Goal: Task Accomplishment & Management: Manage account settings

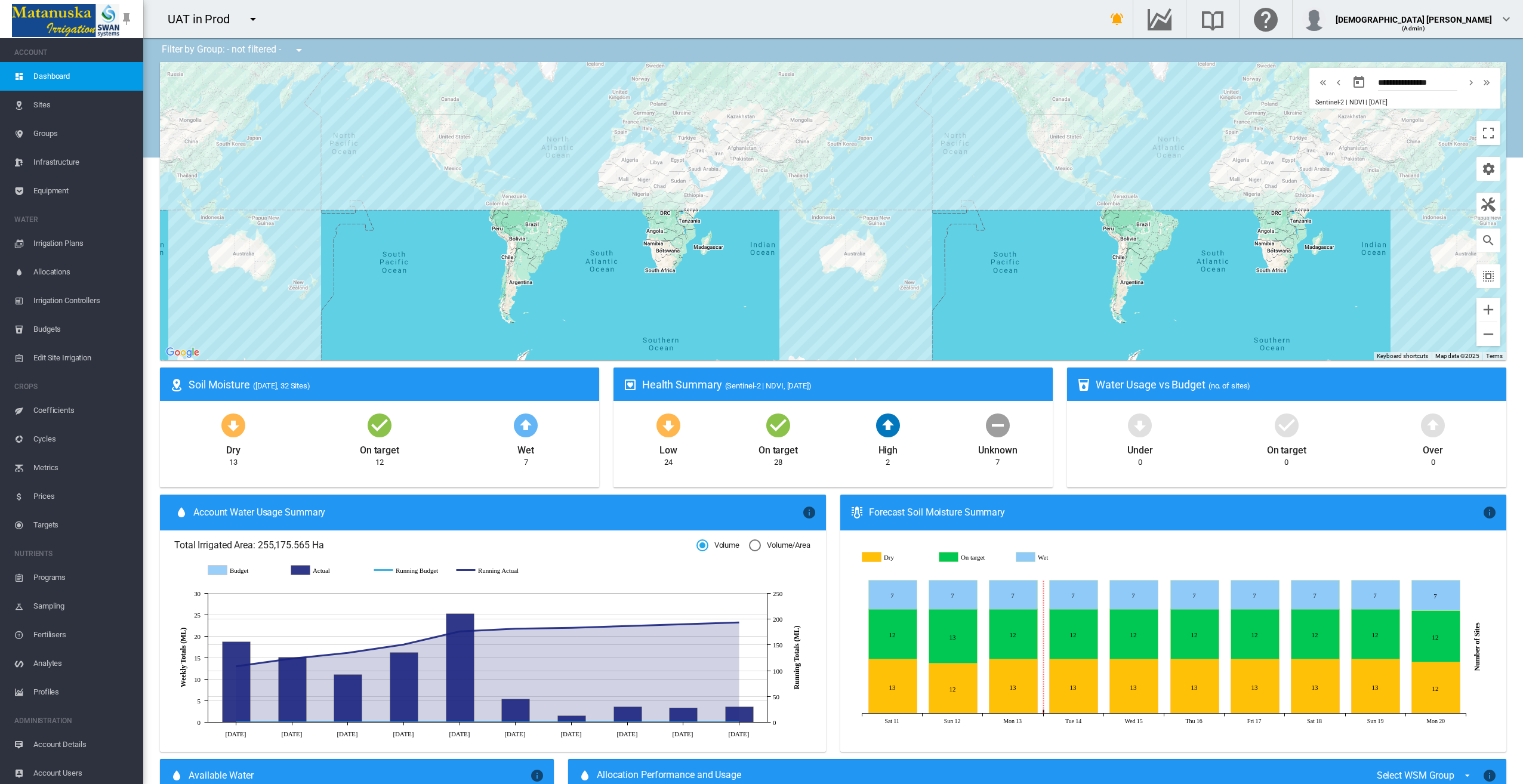
click at [251, 20] on md-icon "icon-menu-down" at bounding box center [253, 19] width 14 height 14
type input "***"
click at [1513, 21] on md-backdrop at bounding box center [761, 392] width 1523 height 784
click at [1513, 20] on md-icon "icon-chevron-down" at bounding box center [1506, 19] width 14 height 14
click at [1479, 55] on button "My Profile" at bounding box center [1461, 57] width 115 height 19
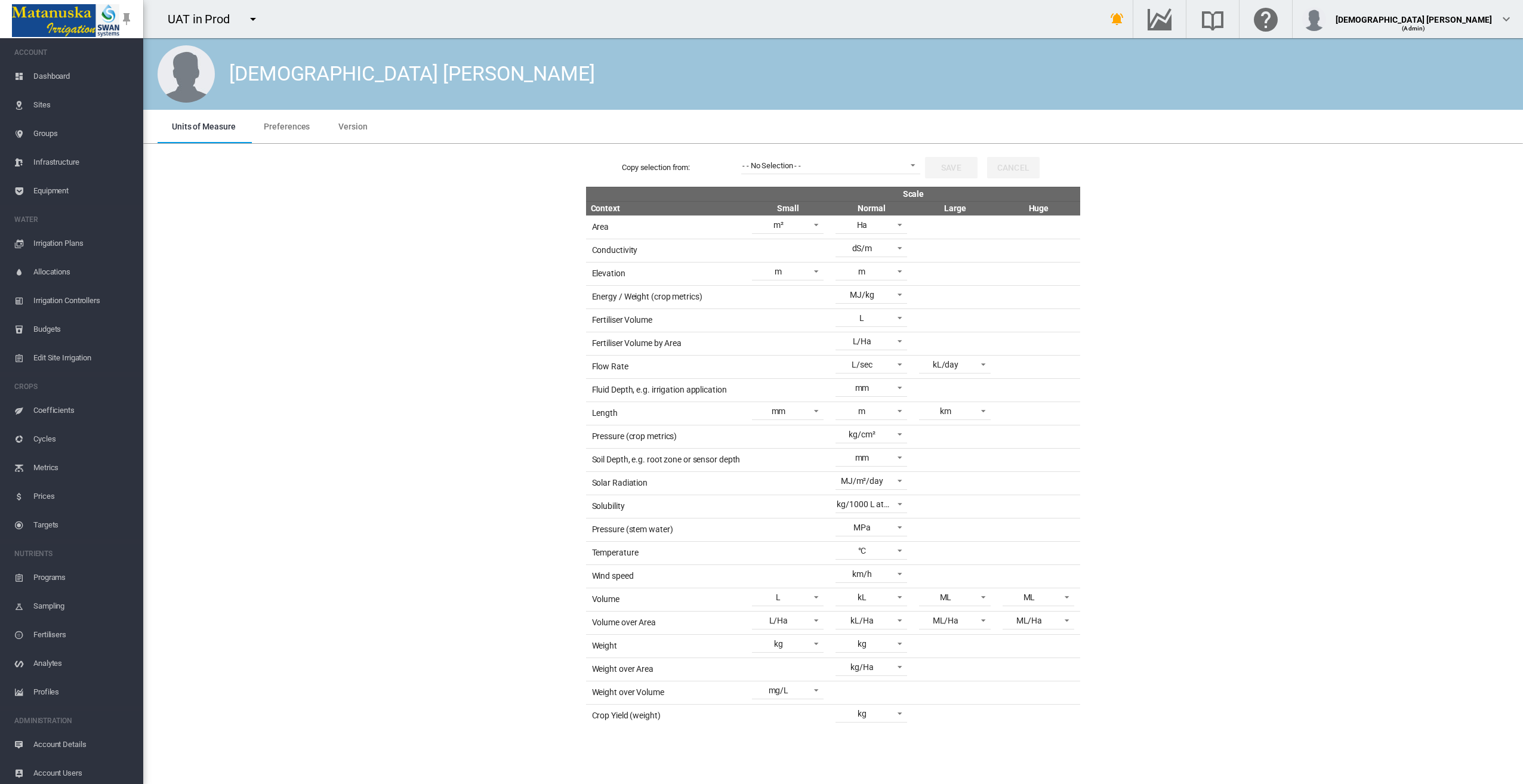
click at [286, 135] on md-tab-item "Preferences" at bounding box center [287, 127] width 75 height 33
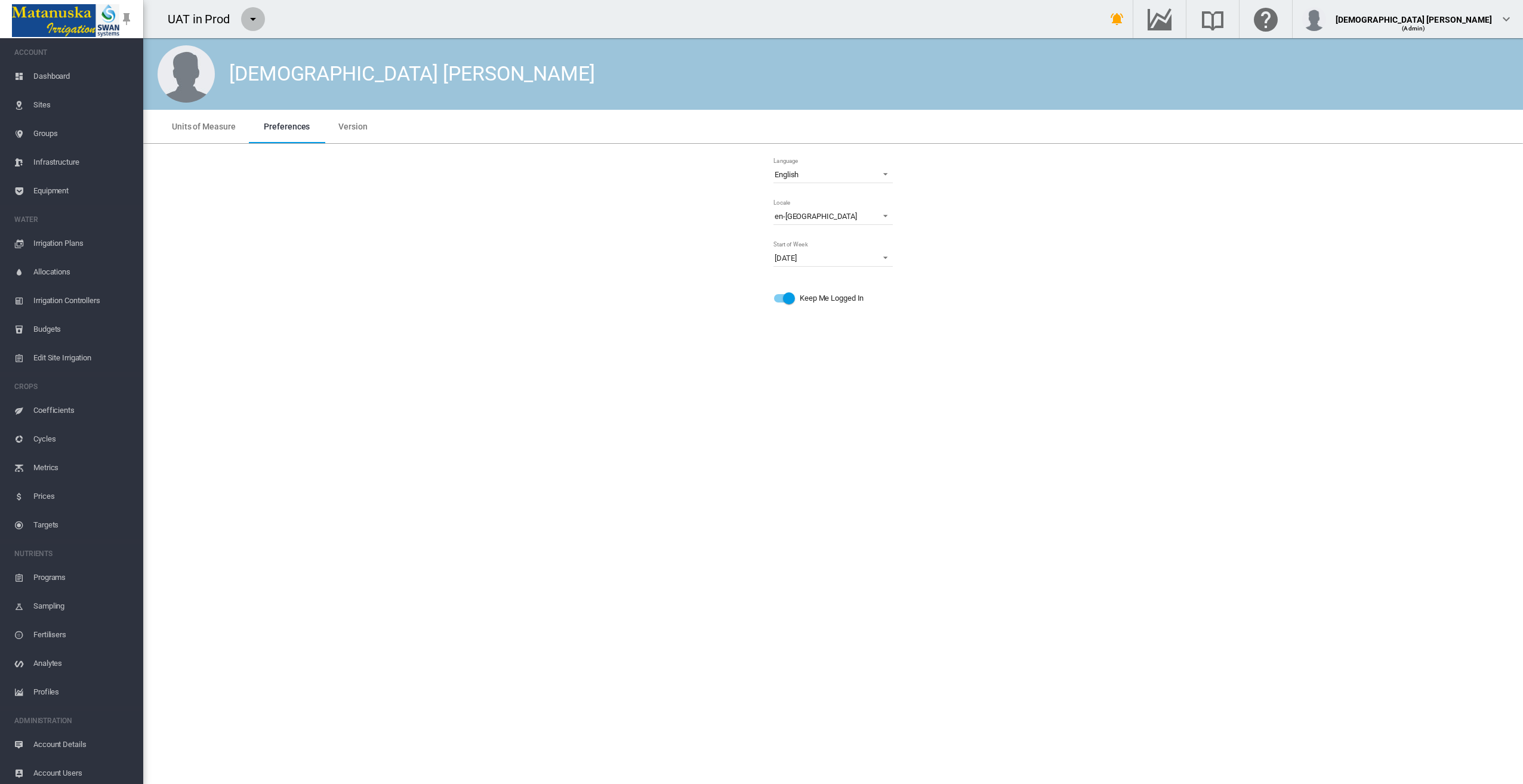
click at [247, 20] on md-icon "icon-menu-down" at bounding box center [253, 19] width 14 height 14
click at [273, 88] on span "SWAN Systems" at bounding box center [302, 94] width 64 height 11
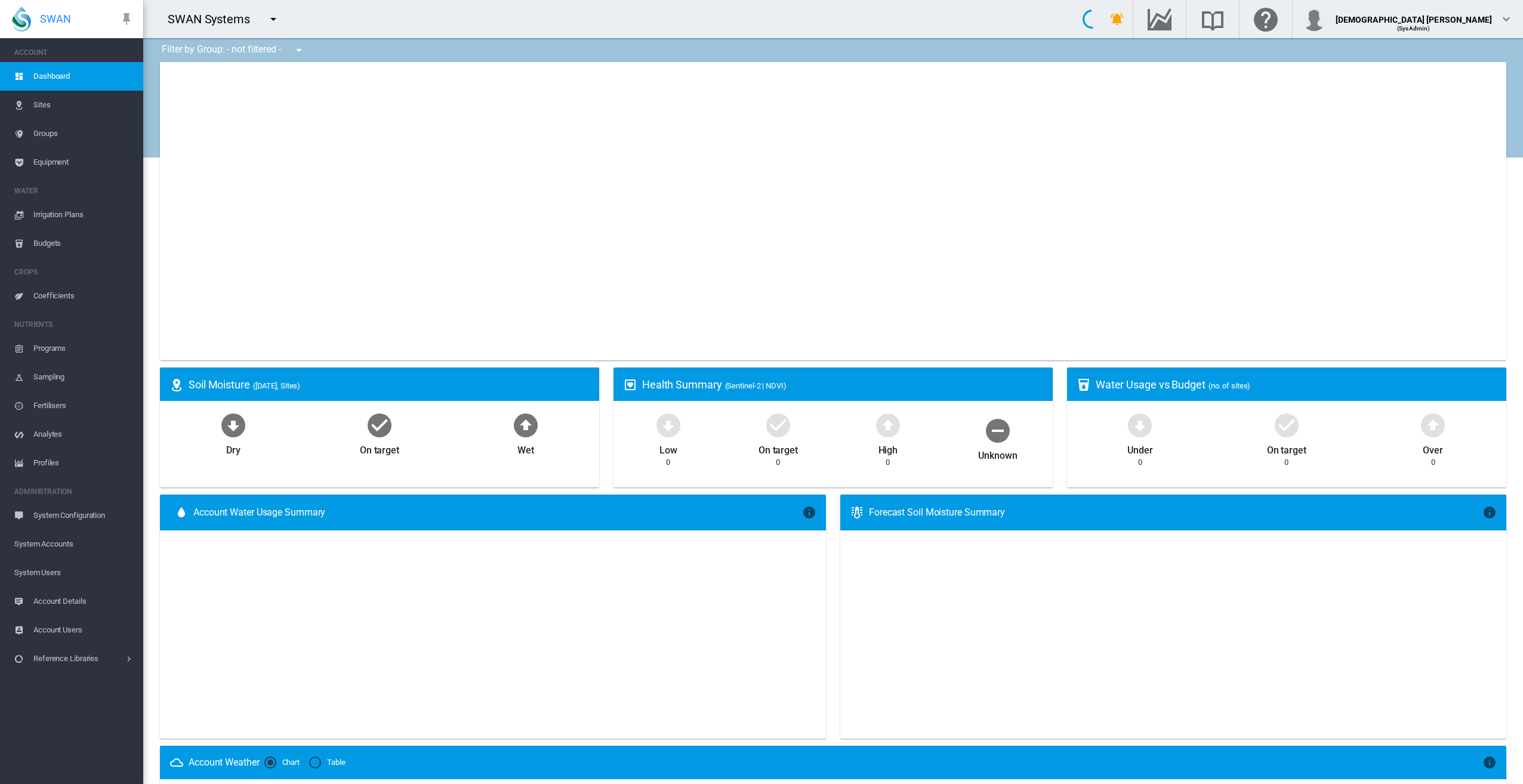
type input "**********"
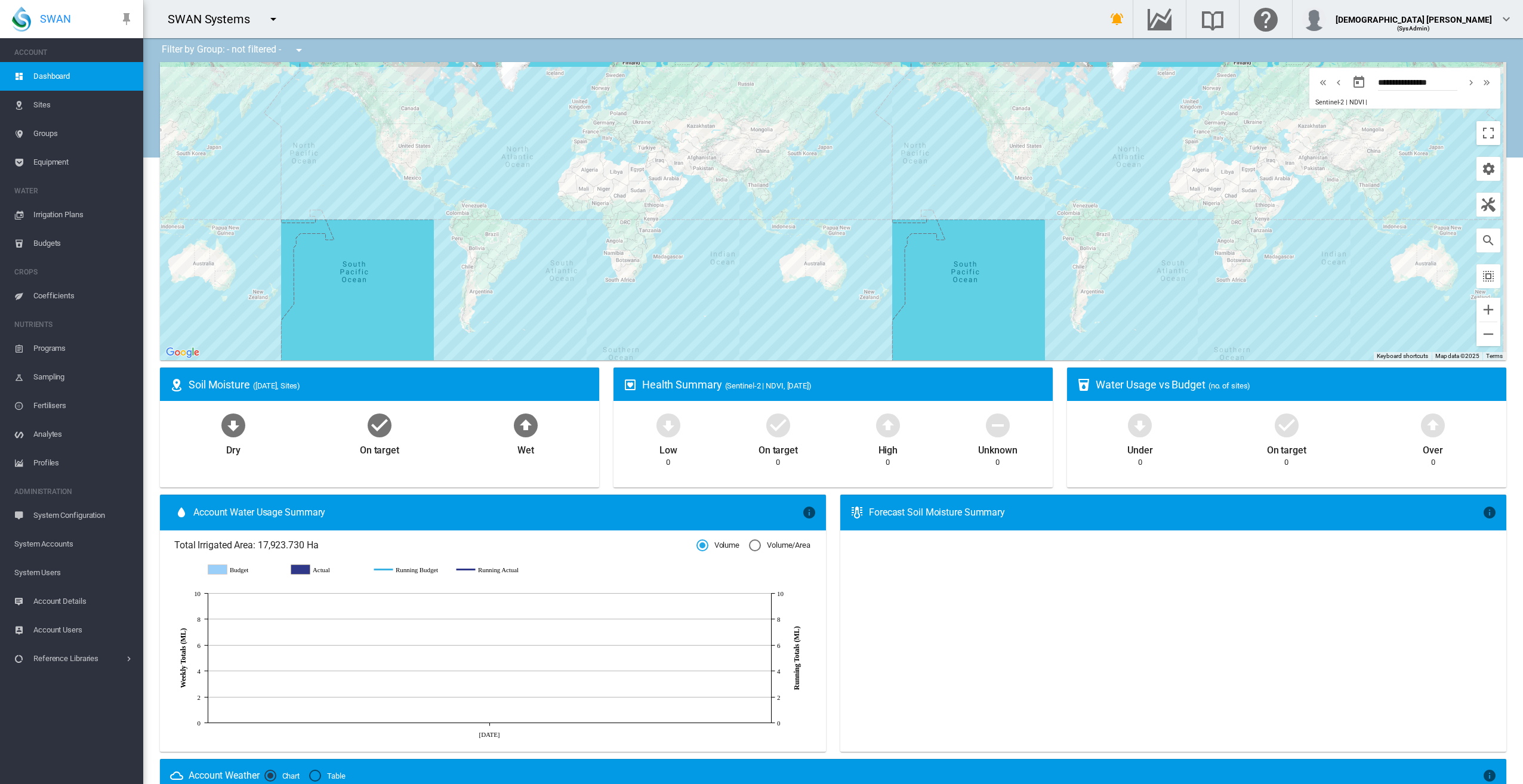
click at [57, 569] on span "System Users" at bounding box center [74, 573] width 120 height 29
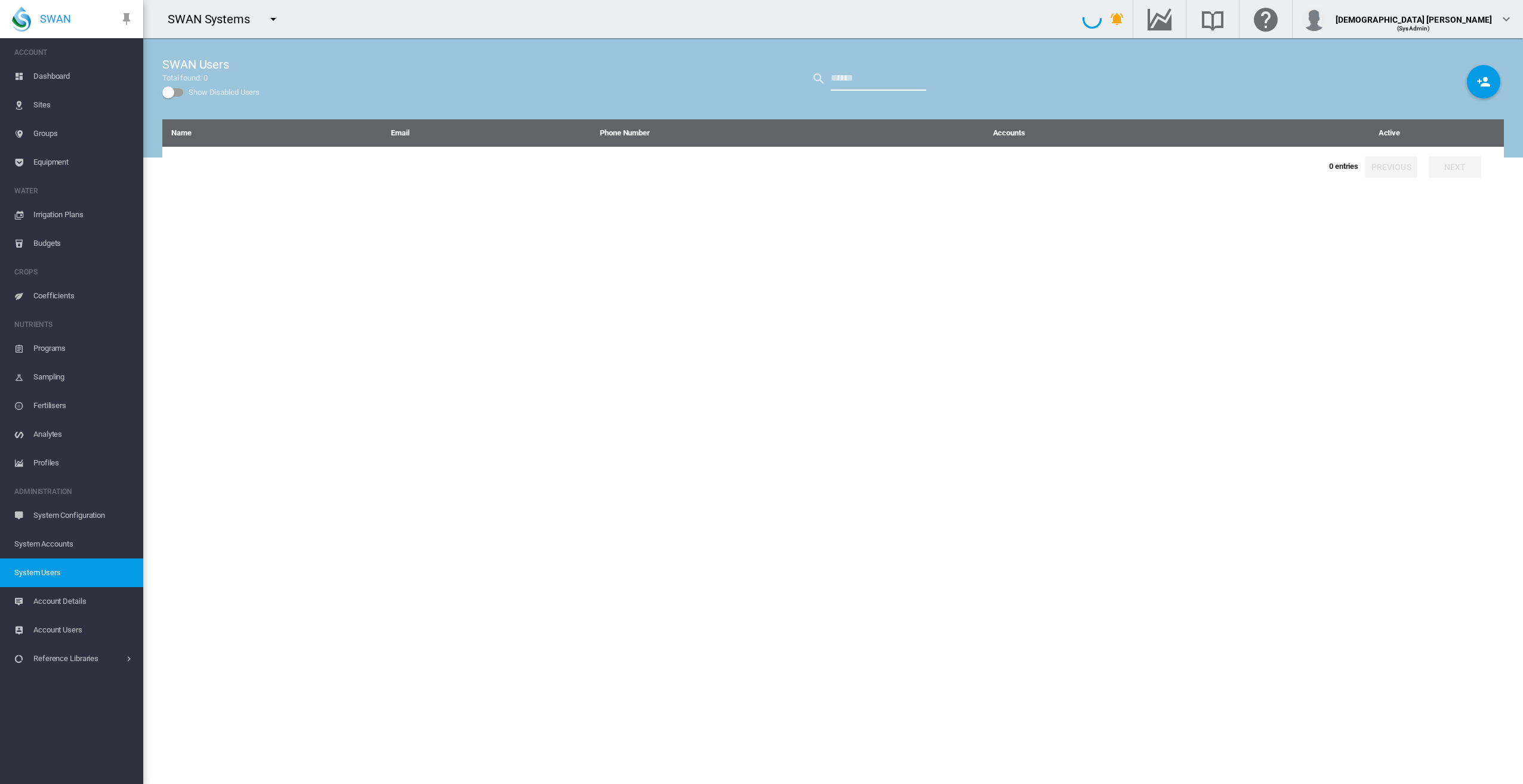
click at [886, 75] on input "text" at bounding box center [878, 78] width 95 height 24
type input "****"
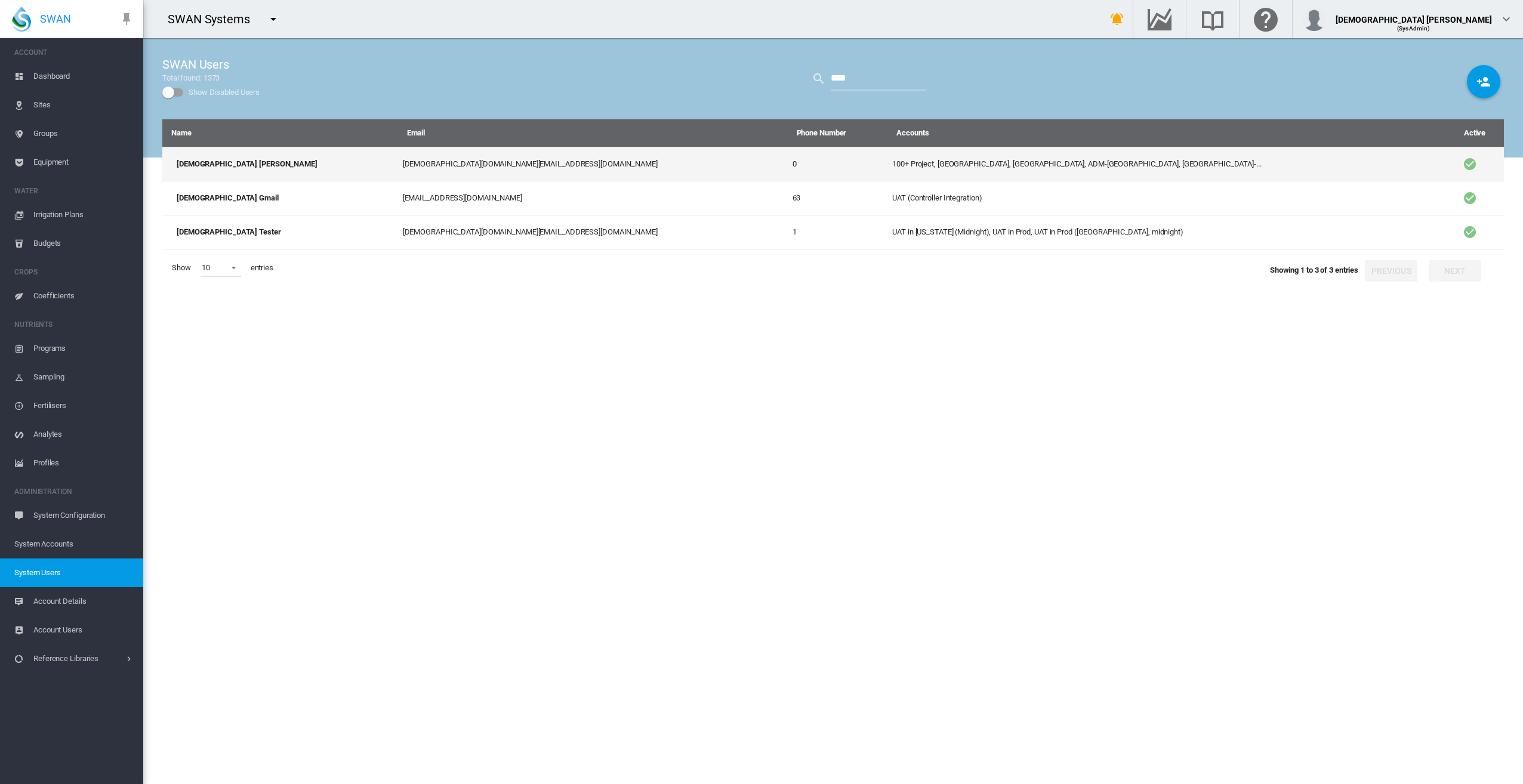
click at [904, 153] on td "100+ Project, [GEOGRAPHIC_DATA], [GEOGRAPHIC_DATA], ADM-[GEOGRAPHIC_DATA], [GEO…" at bounding box center [1166, 163] width 558 height 34
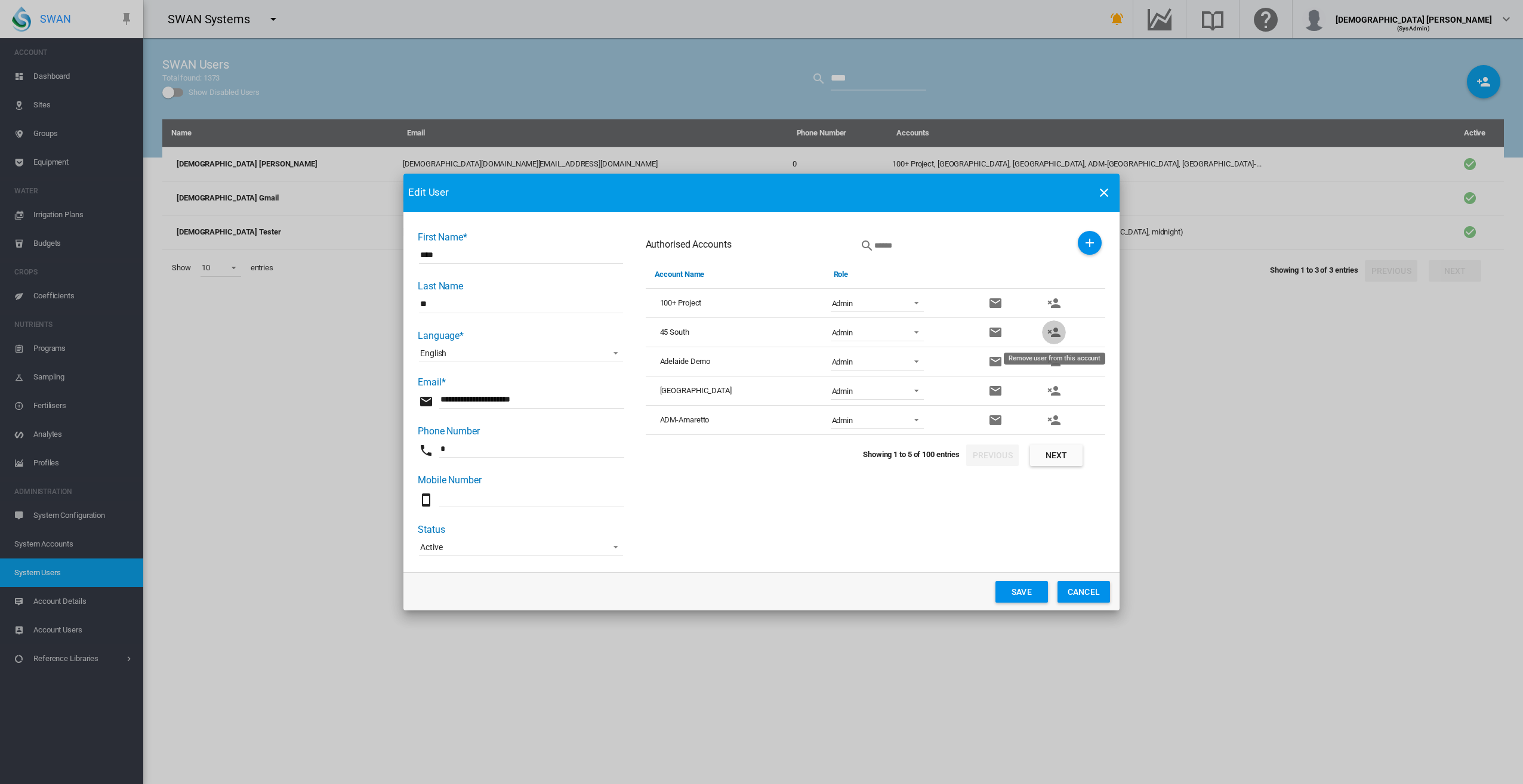
click at [1054, 335] on md-icon "icon-account-remove" at bounding box center [1054, 332] width 14 height 14
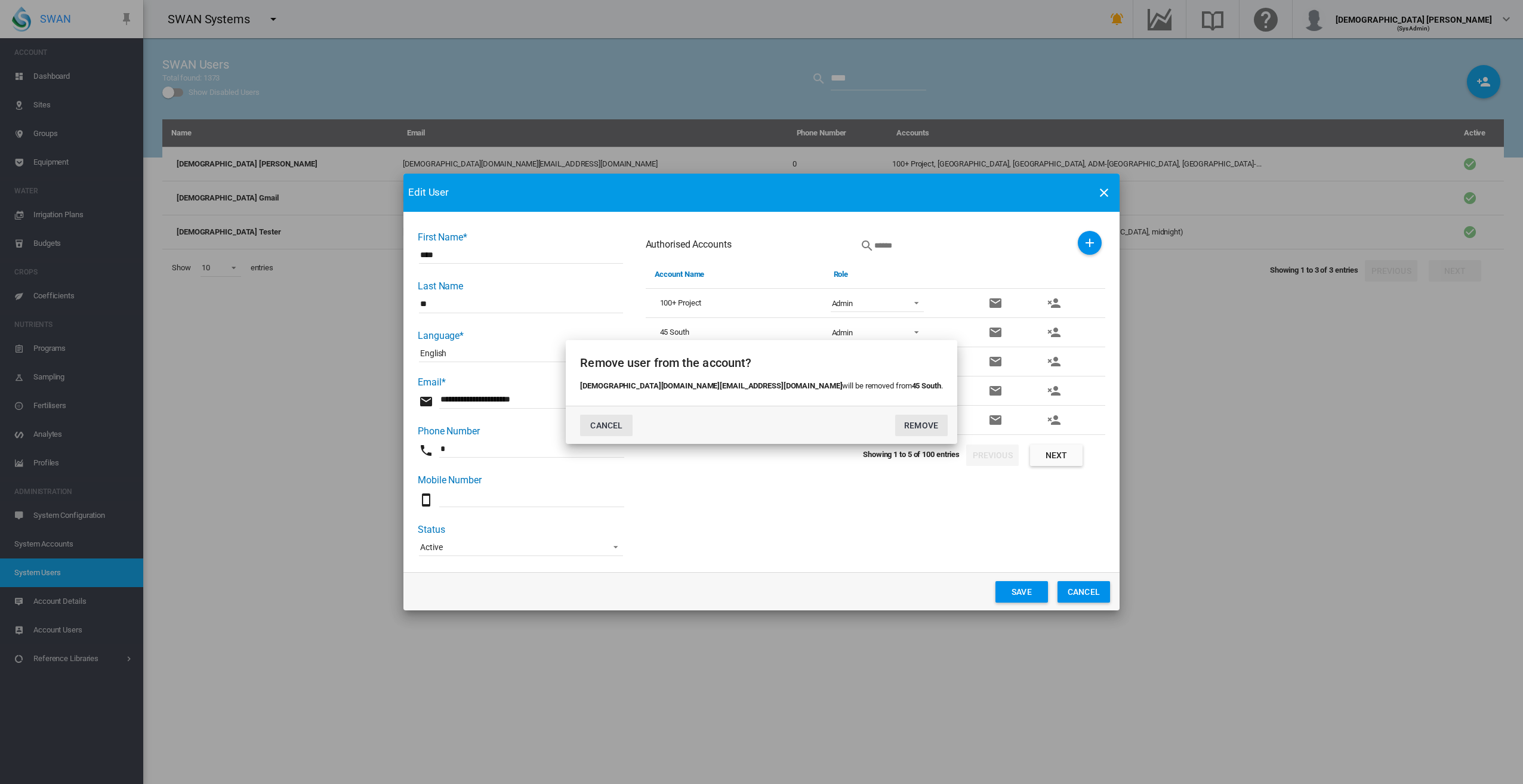
click at [633, 426] on button "CANCEL" at bounding box center [607, 425] width 52 height 21
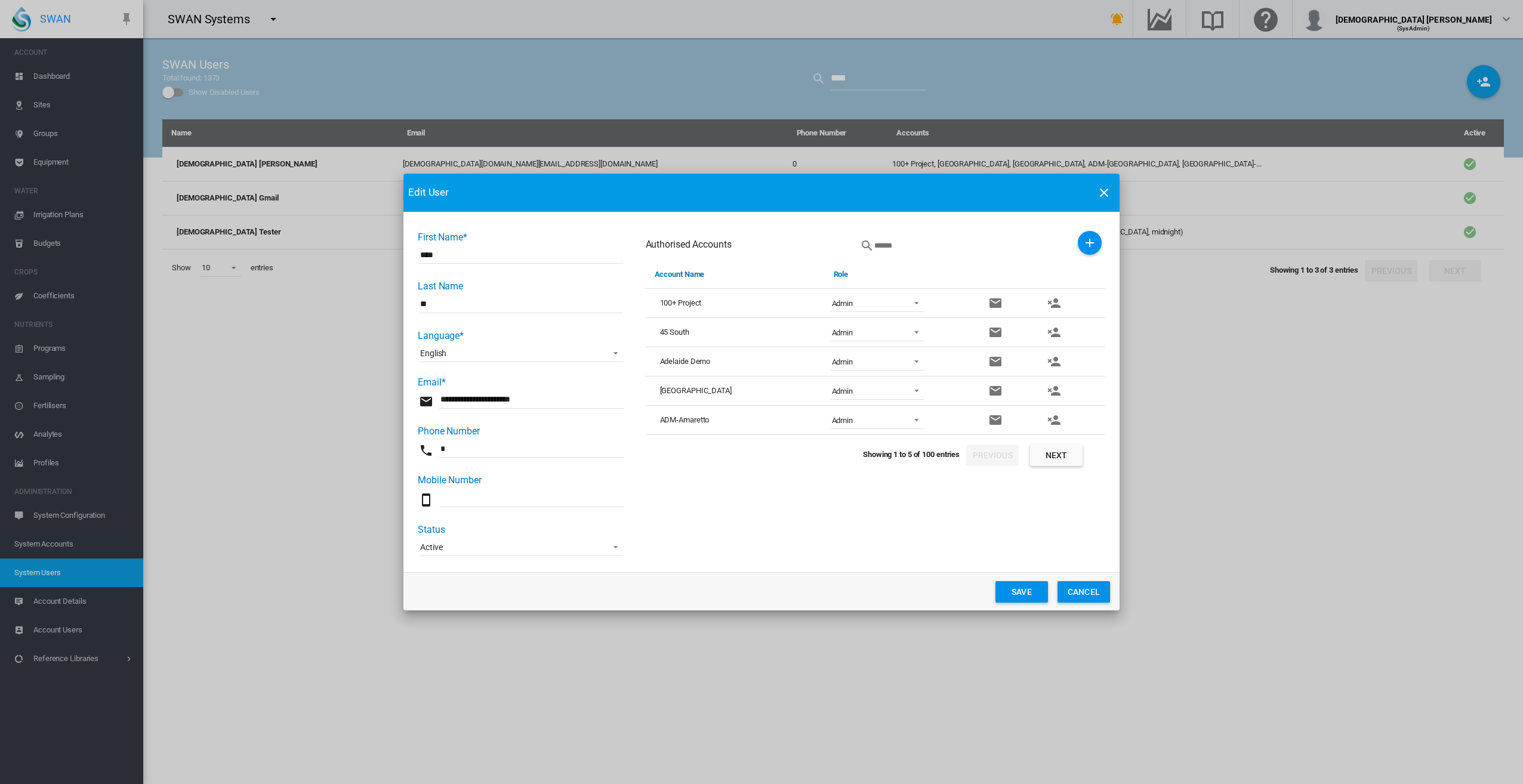
click at [1049, 449] on button "Next" at bounding box center [1056, 455] width 52 height 21
click at [1052, 423] on md-icon "icon-account-remove" at bounding box center [1054, 420] width 14 height 14
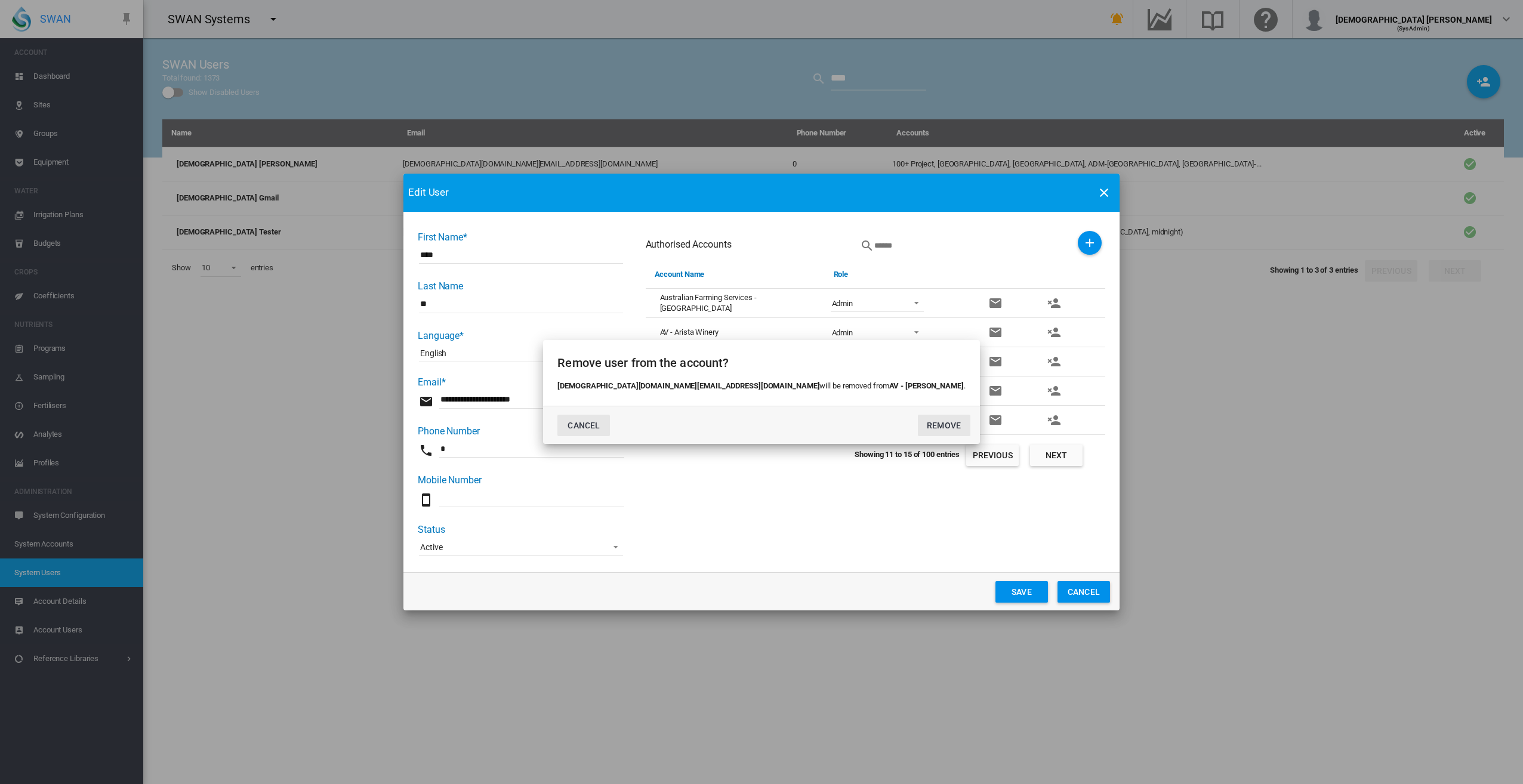
click at [610, 423] on button "CANCEL" at bounding box center [584, 425] width 52 height 21
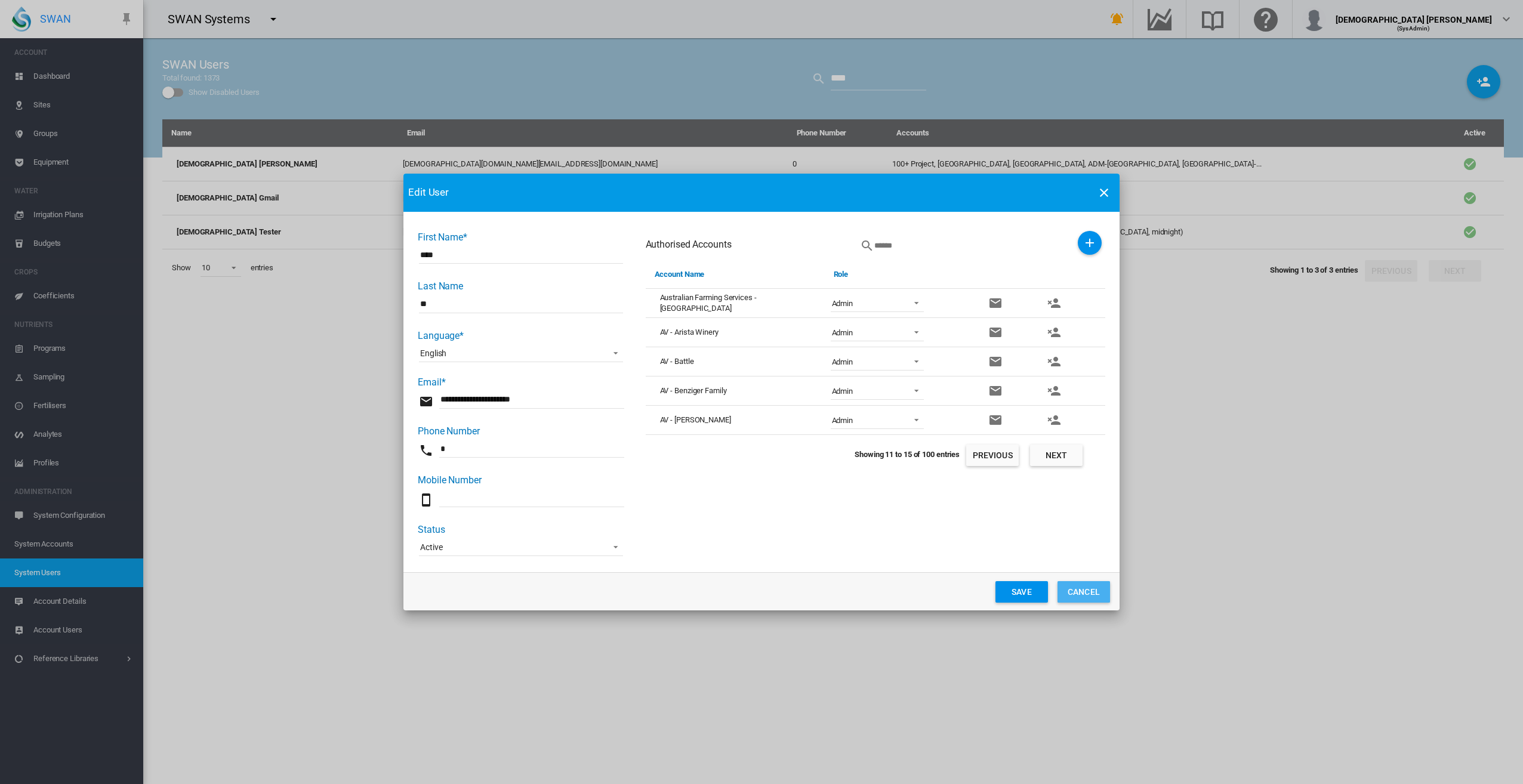
click at [1079, 591] on button "Cancel" at bounding box center [1084, 591] width 52 height 21
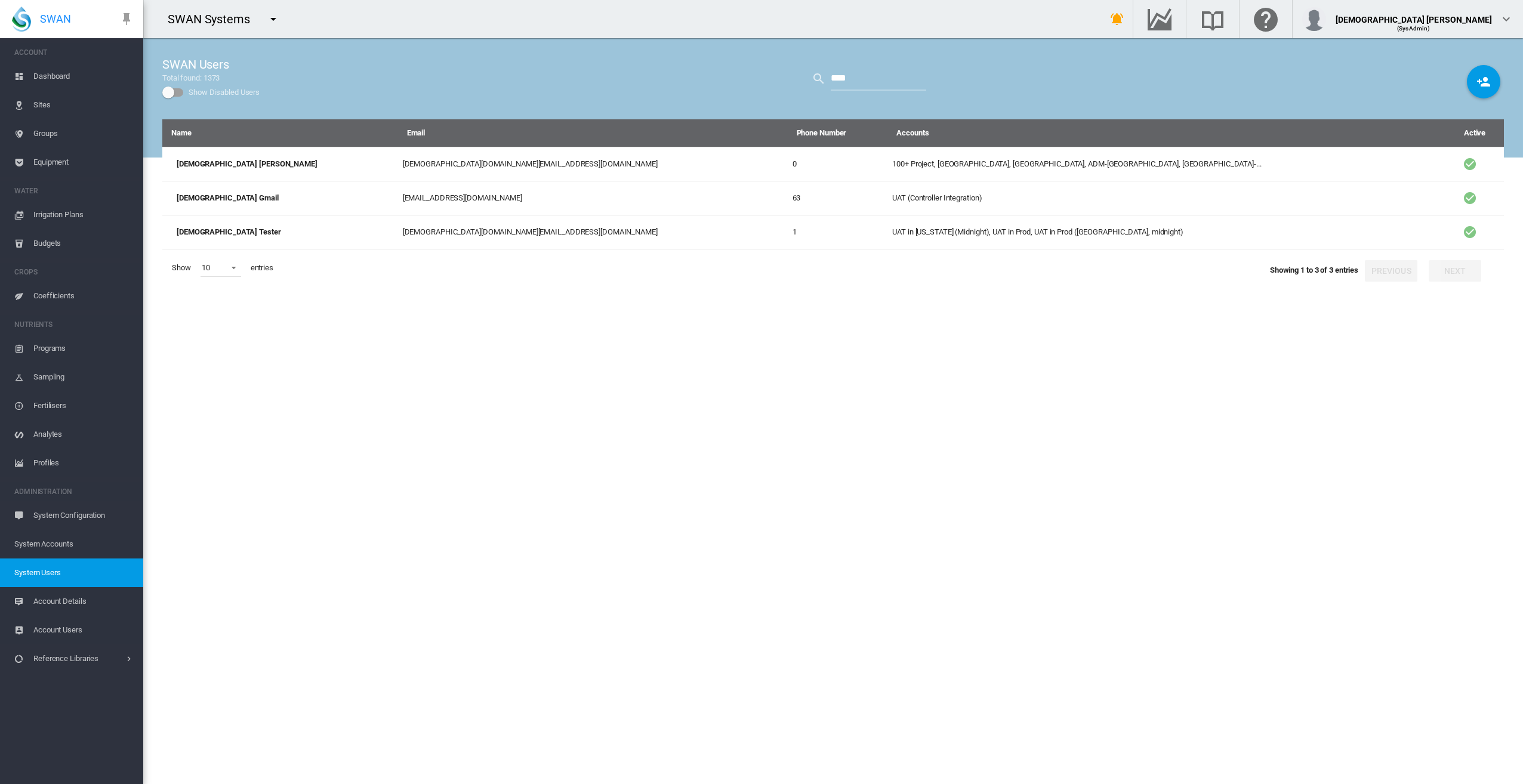
click at [272, 18] on md-icon "icon-menu-down" at bounding box center [274, 19] width 14 height 14
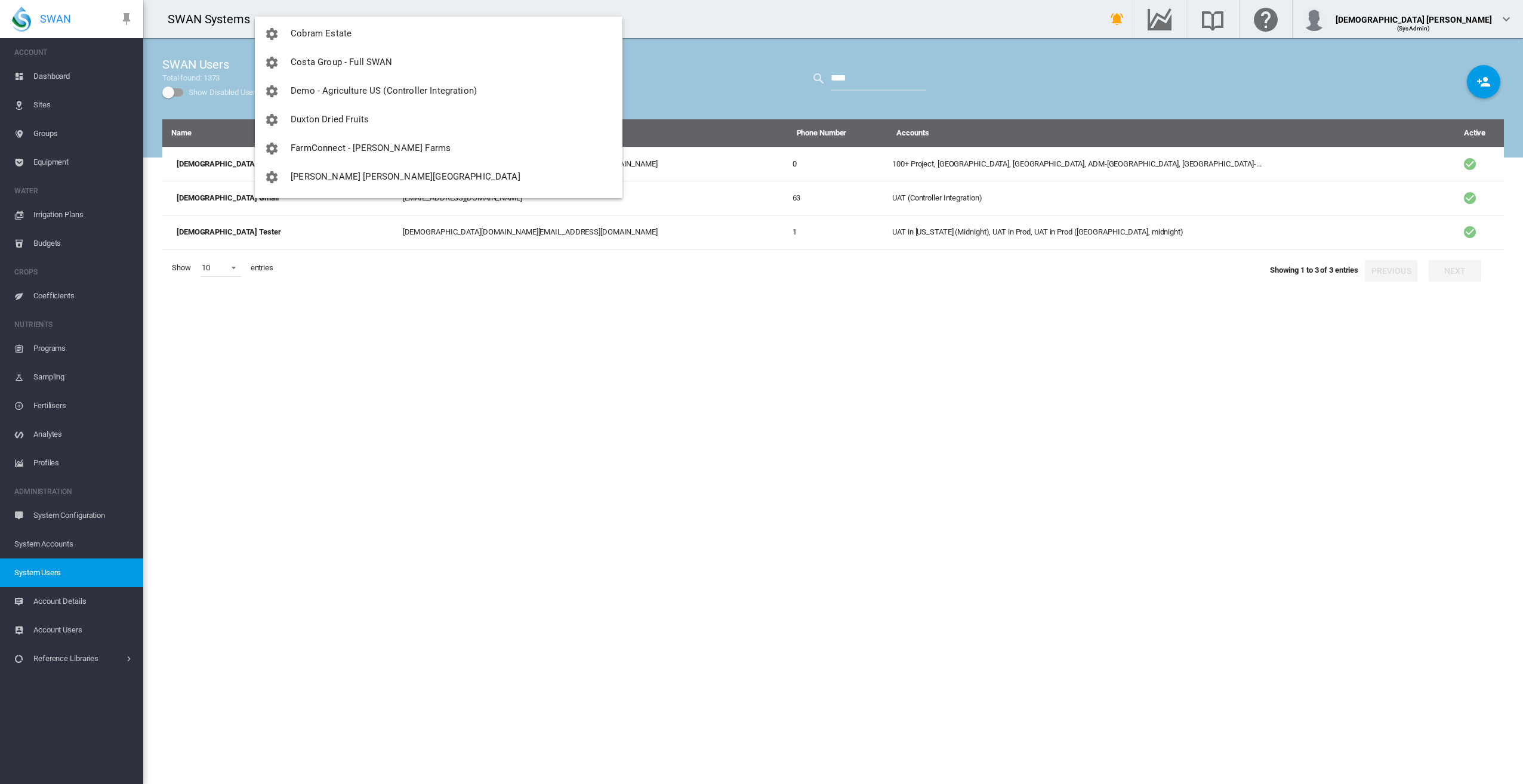
scroll to position [163, 0]
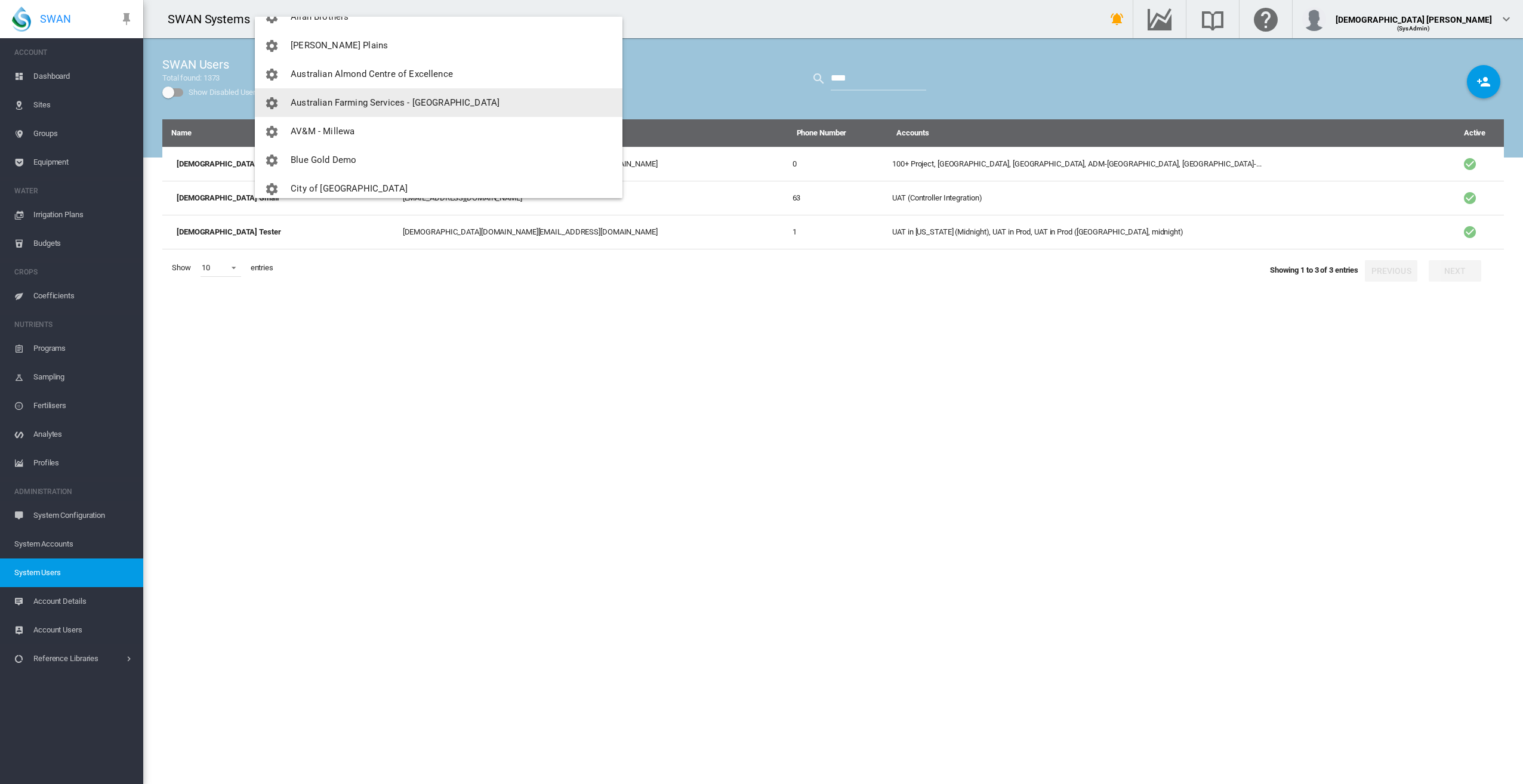
click at [842, 168] on md-backdrop at bounding box center [761, 392] width 1523 height 784
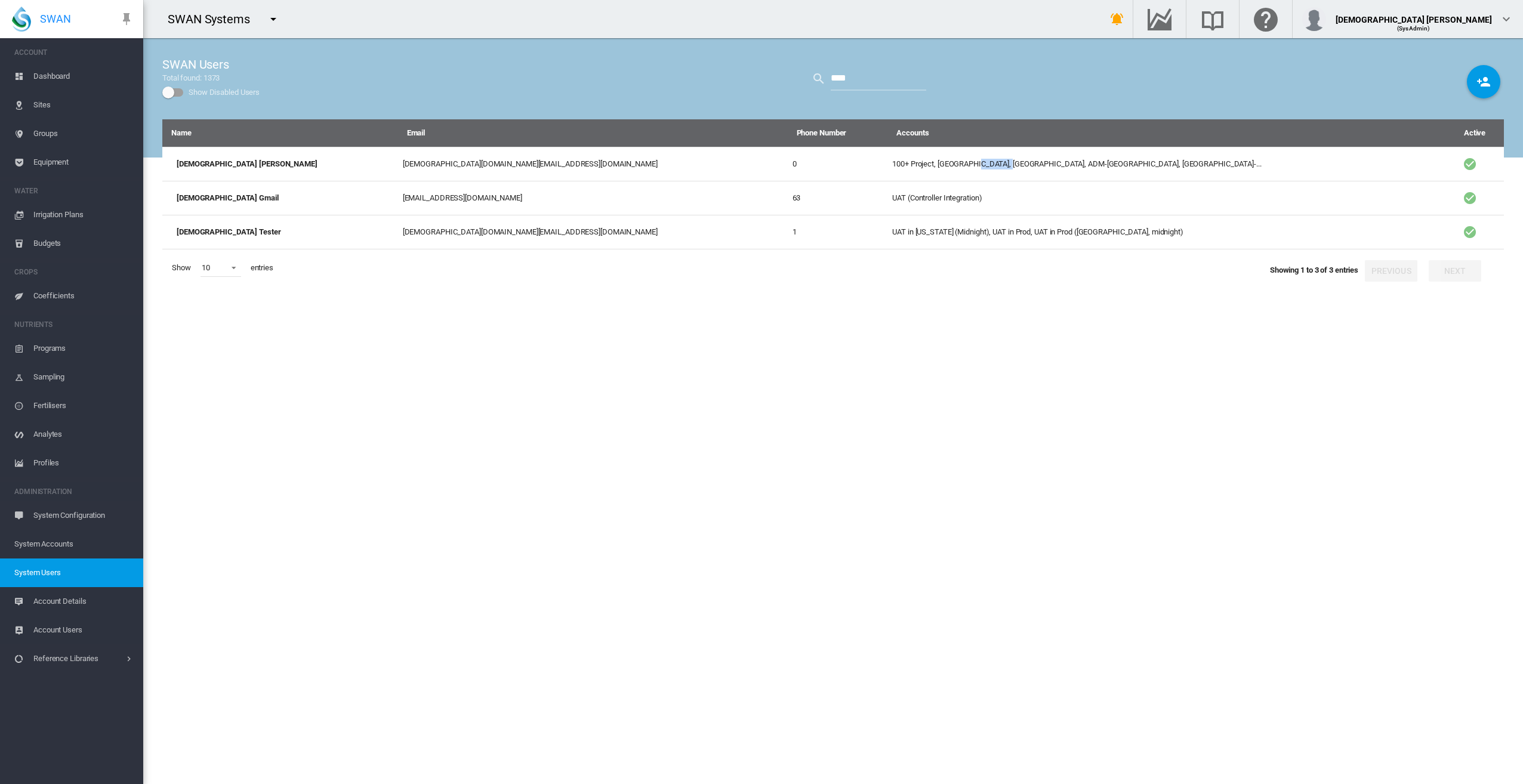
click at [887, 168] on td "100+ Project, [GEOGRAPHIC_DATA], [GEOGRAPHIC_DATA], ADM-[GEOGRAPHIC_DATA], [GEO…" at bounding box center [1166, 163] width 558 height 34
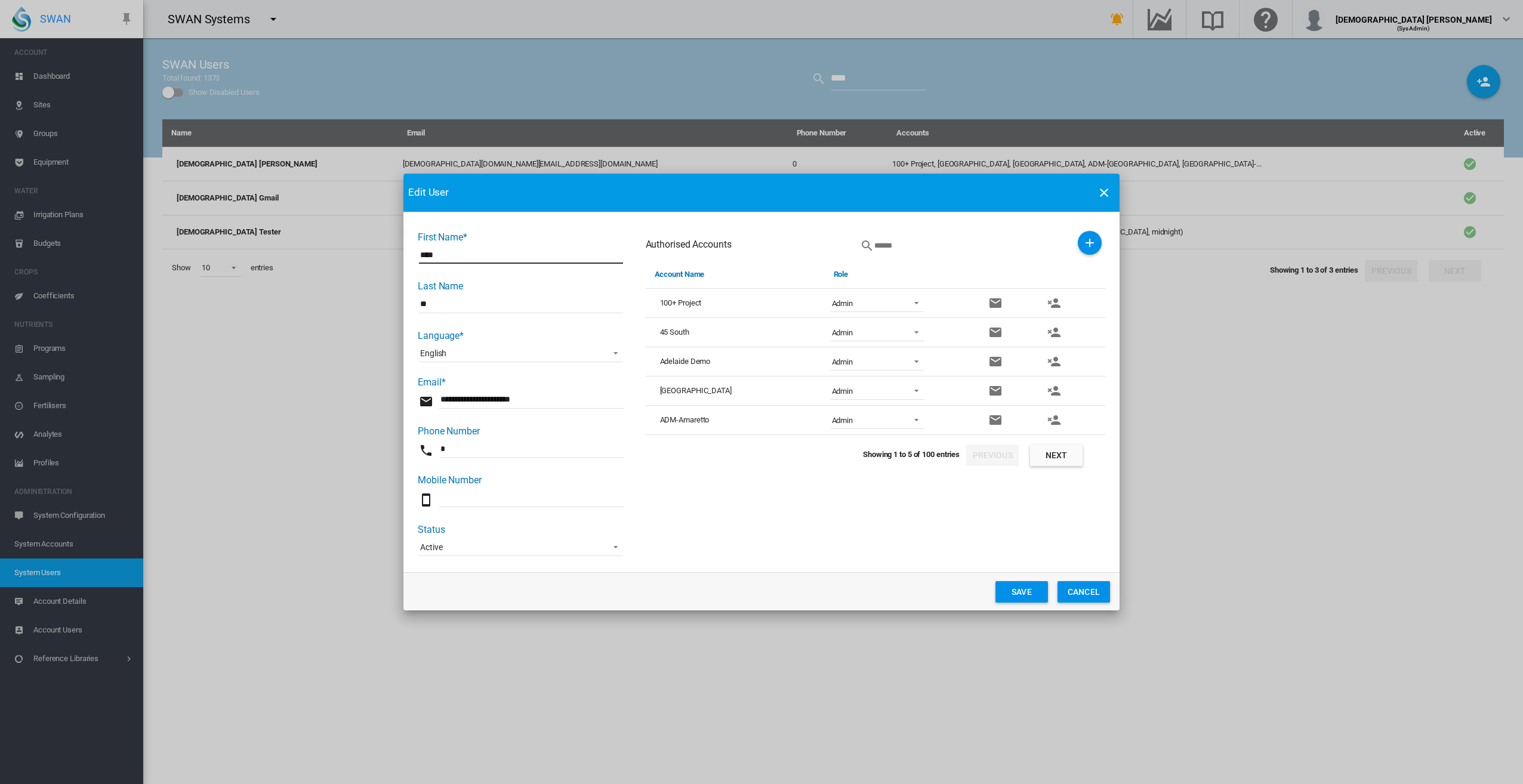
click at [1058, 457] on button "Next" at bounding box center [1056, 455] width 52 height 21
click at [1052, 389] on md-icon "icon-account-remove" at bounding box center [1054, 391] width 14 height 14
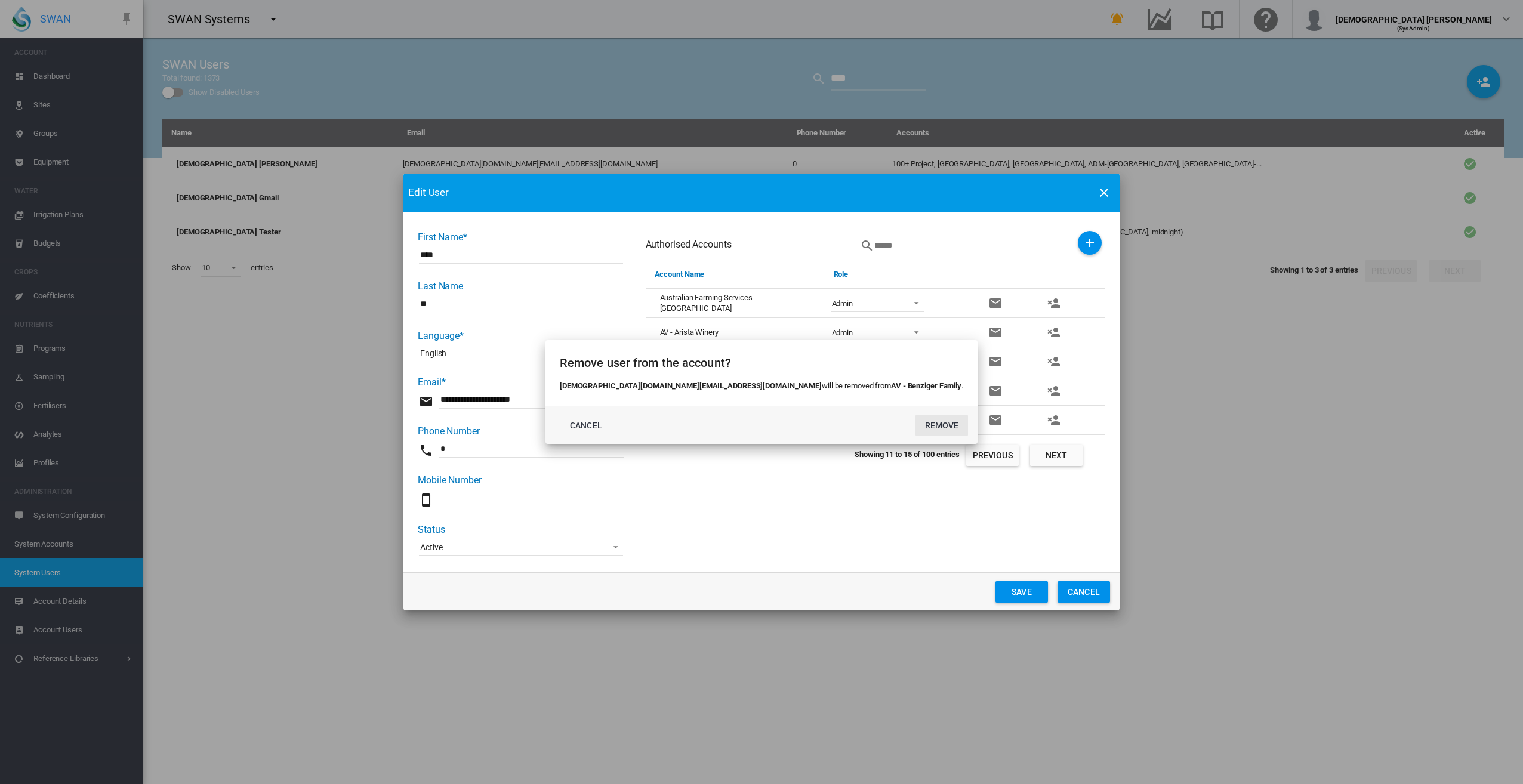
click at [916, 422] on button "REMOVE" at bounding box center [942, 425] width 52 height 21
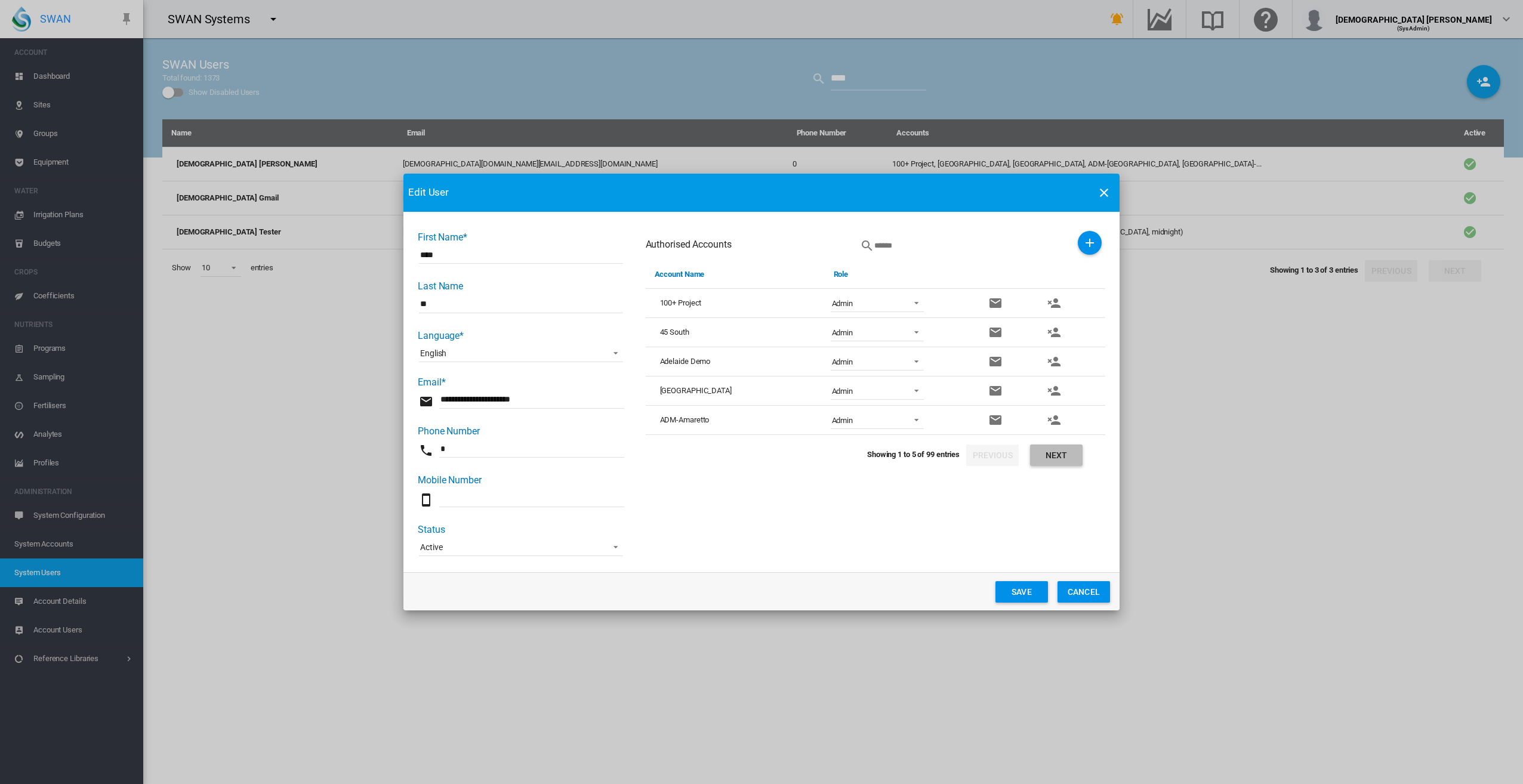
click at [1054, 451] on button "Next" at bounding box center [1056, 455] width 52 height 21
click at [1071, 461] on button "Next" at bounding box center [1056, 455] width 52 height 21
click at [1057, 420] on md-icon "icon-account-remove" at bounding box center [1054, 420] width 14 height 14
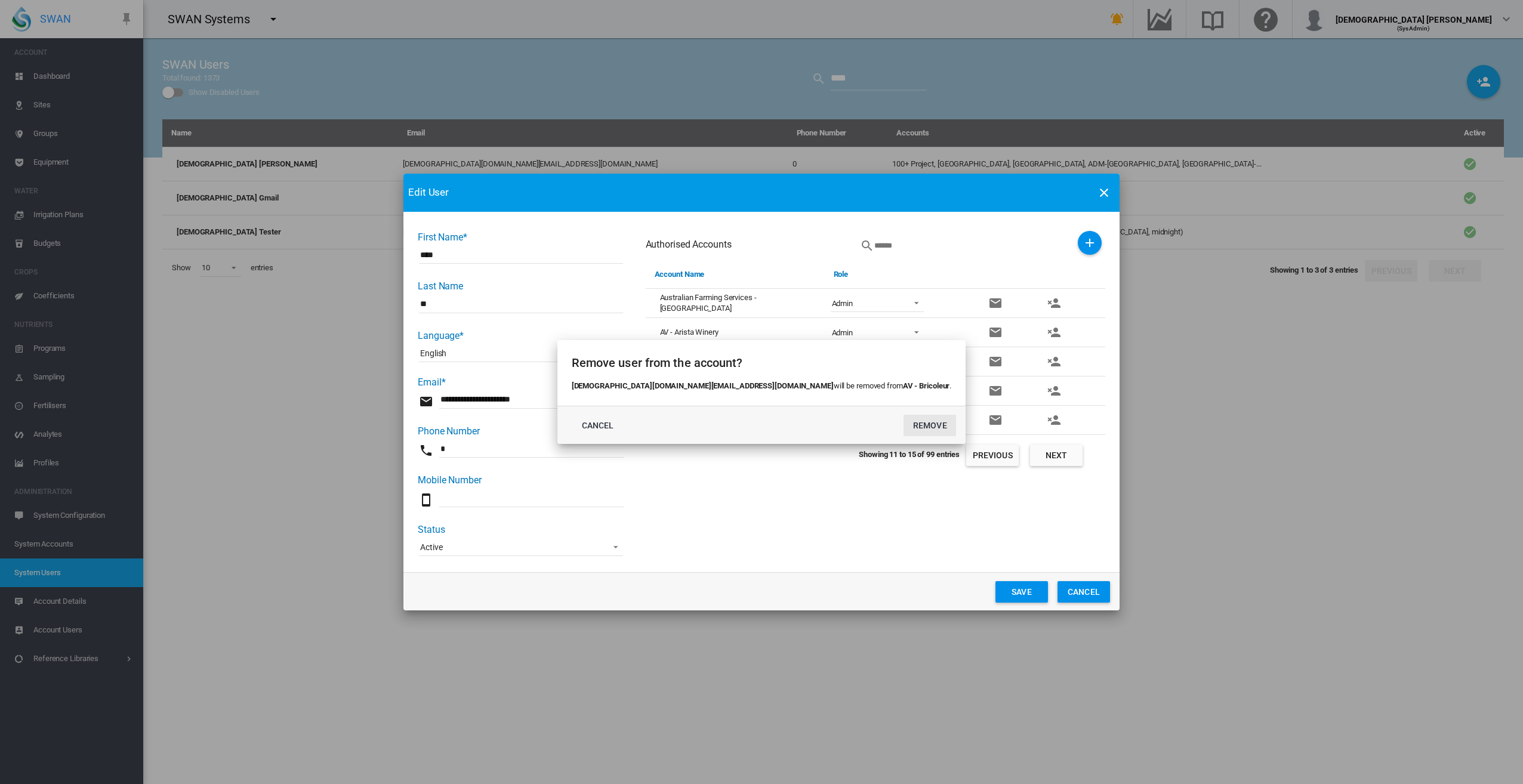
drag, startPoint x: 836, startPoint y: 423, endPoint x: 882, endPoint y: 424, distance: 46.0
click at [904, 423] on button "REMOVE" at bounding box center [930, 425] width 52 height 21
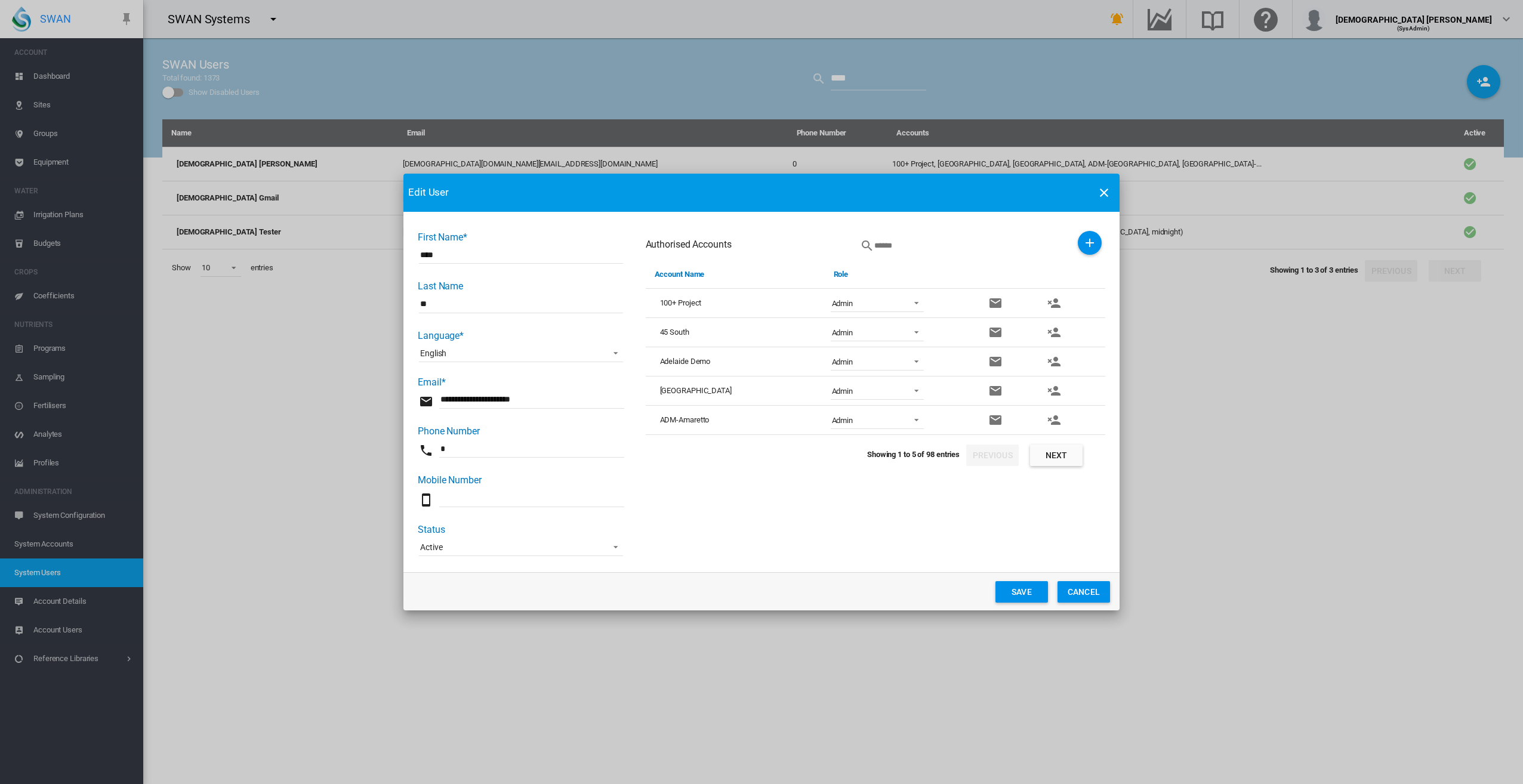
click at [1054, 450] on button "Next" at bounding box center [1056, 455] width 52 height 21
click at [1059, 422] on md-icon "icon-account-remove" at bounding box center [1054, 420] width 14 height 14
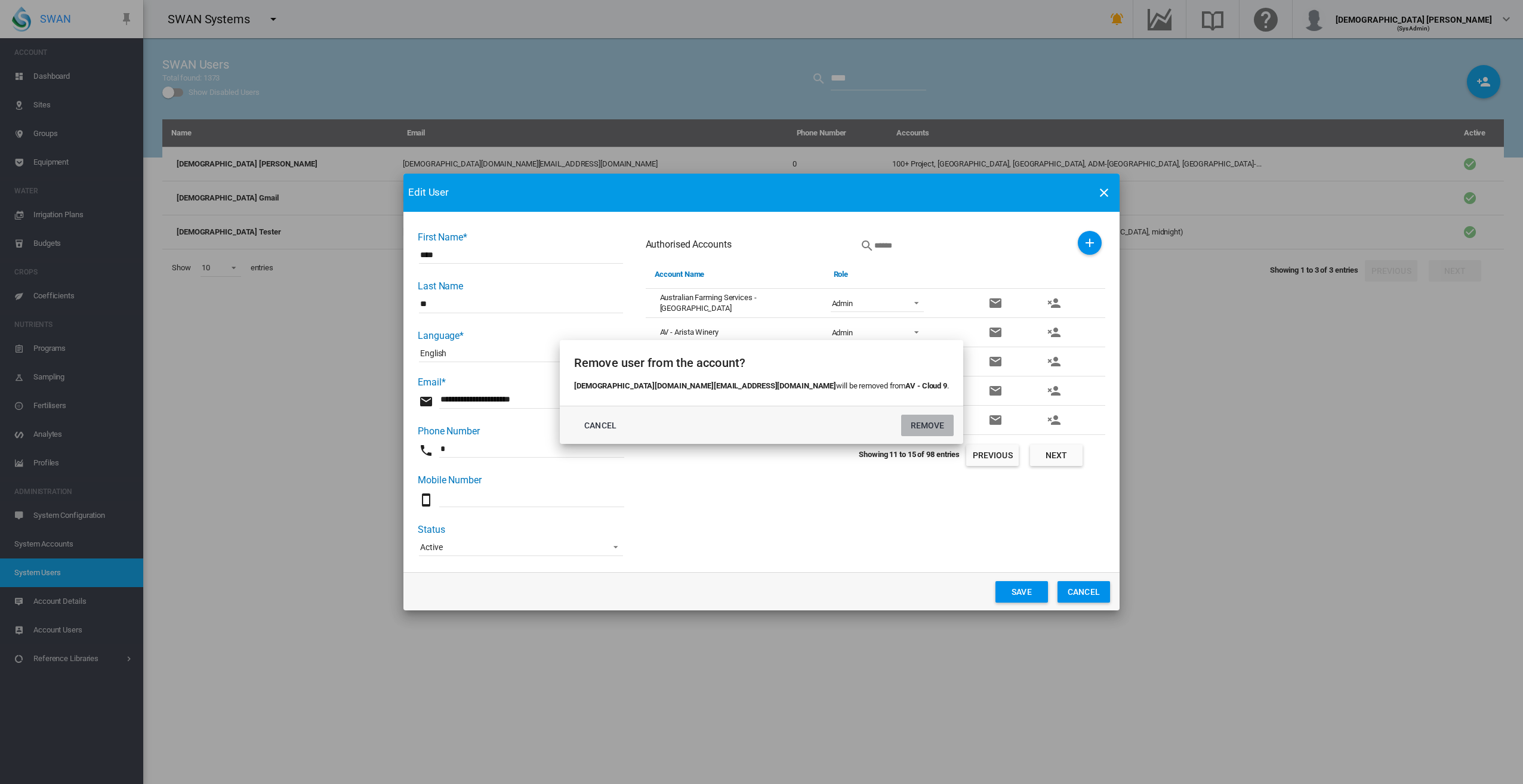
click at [901, 423] on button "REMOVE" at bounding box center [928, 425] width 52 height 21
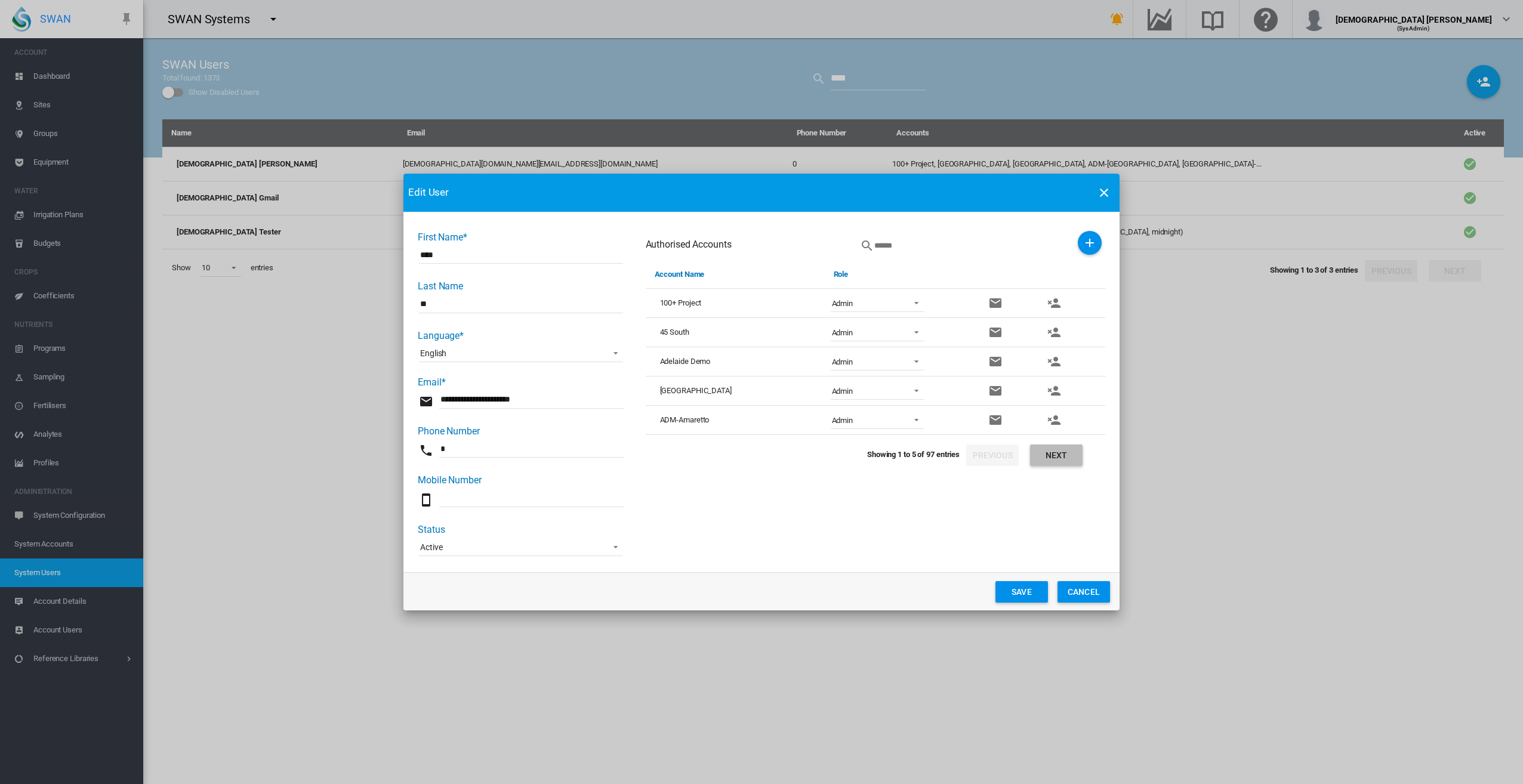
click at [1054, 460] on button "Next" at bounding box center [1056, 455] width 52 height 21
click at [1055, 456] on button "Next" at bounding box center [1056, 455] width 52 height 21
click at [1050, 422] on md-icon "icon-account-remove" at bounding box center [1054, 420] width 14 height 14
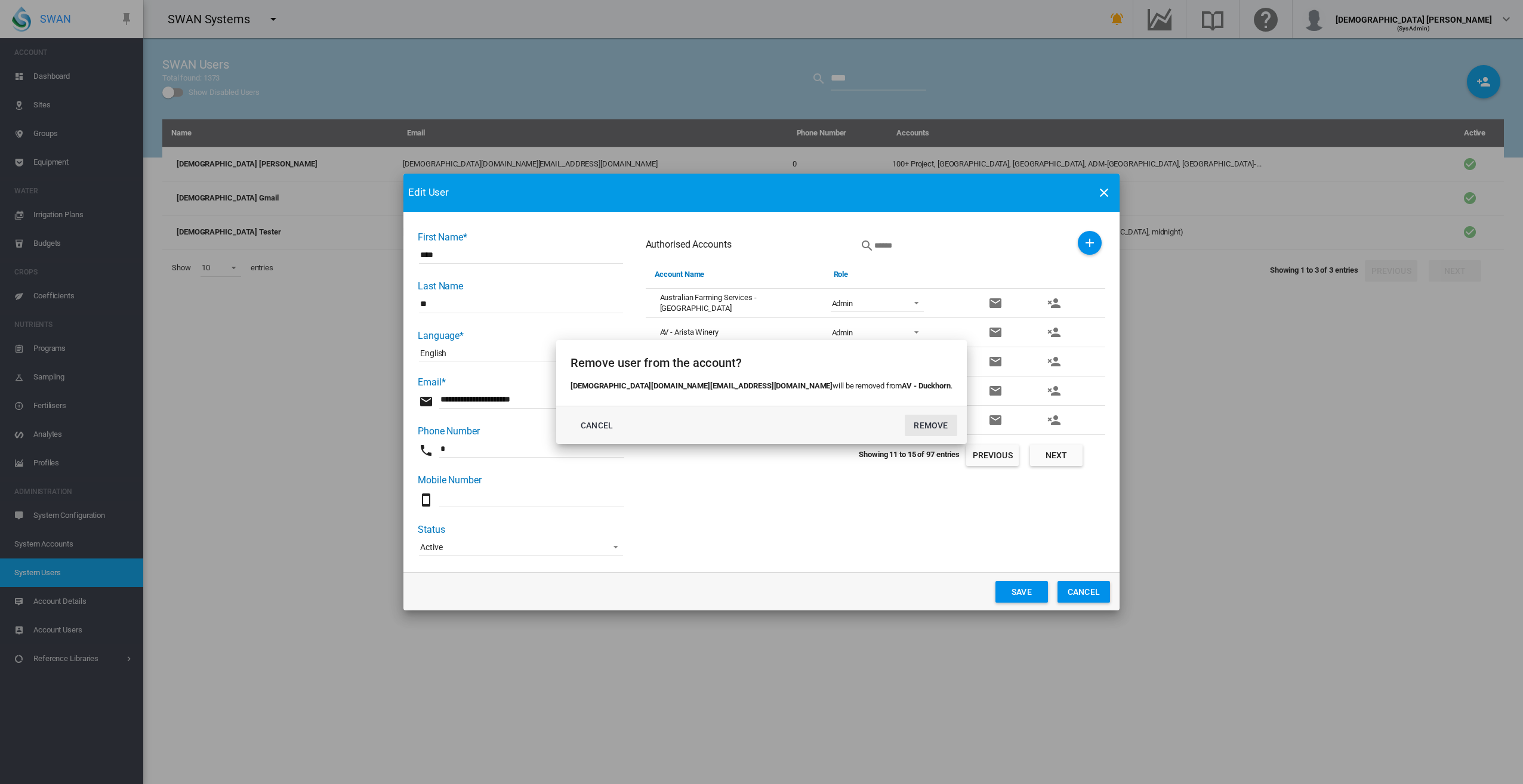
click at [905, 422] on button "REMOVE" at bounding box center [931, 425] width 52 height 21
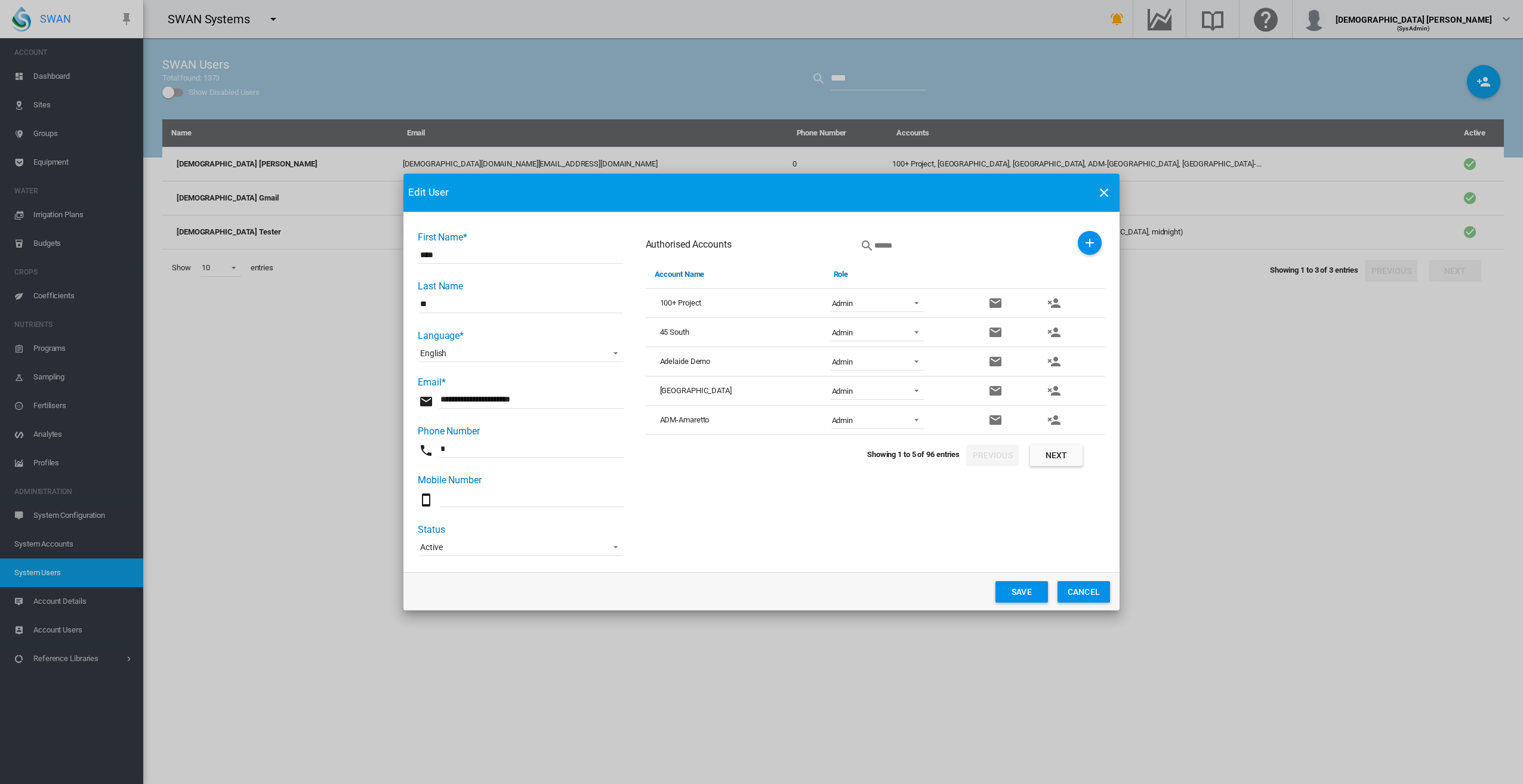
click at [1037, 457] on button "Next" at bounding box center [1056, 455] width 52 height 21
drag, startPoint x: 1073, startPoint y: 455, endPoint x: 1073, endPoint y: 448, distance: 7.0
click at [1073, 454] on button "Next" at bounding box center [1056, 455] width 52 height 21
click at [1054, 331] on md-icon "icon-account-remove" at bounding box center [1054, 332] width 14 height 14
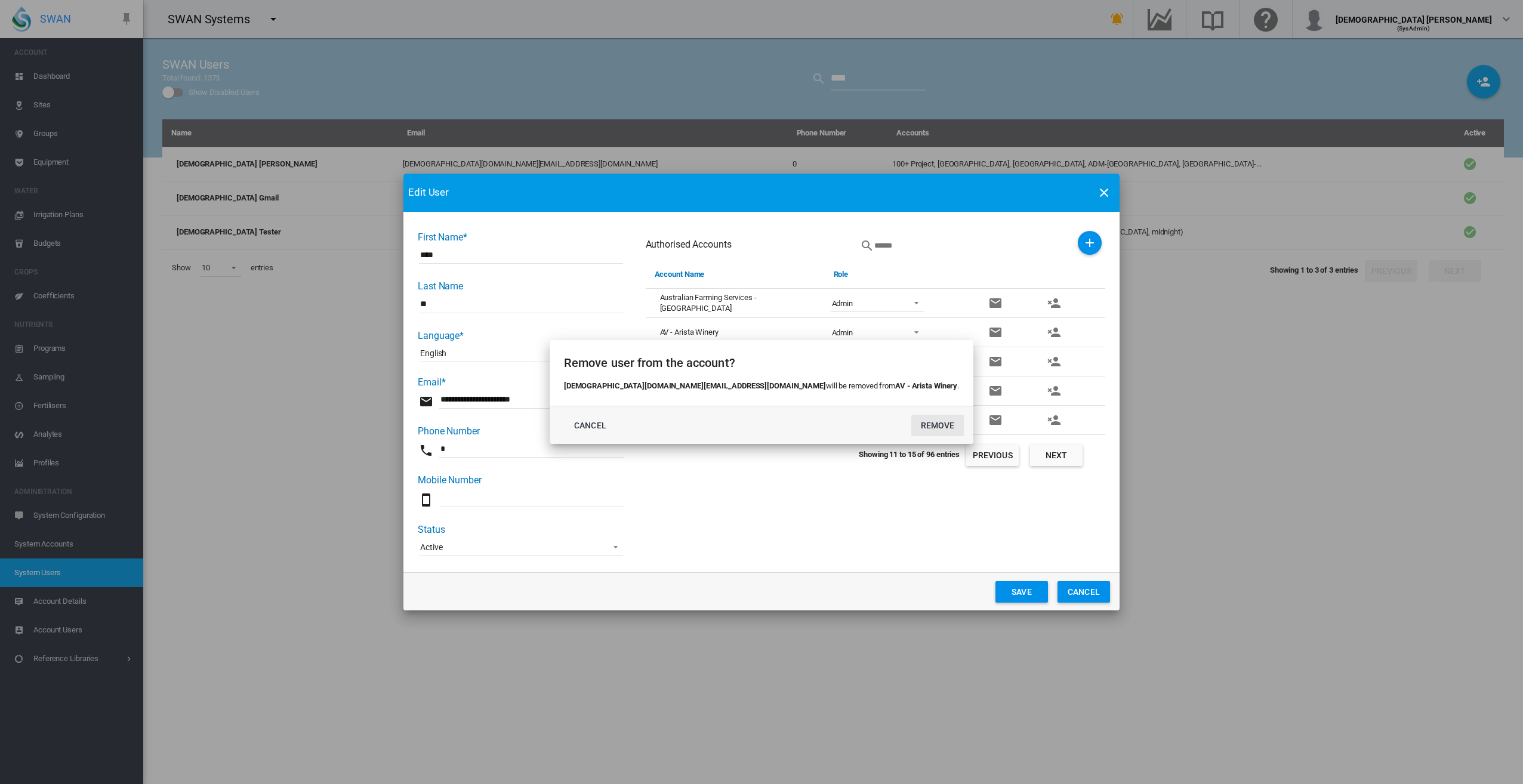
click at [912, 426] on button "REMOVE" at bounding box center [938, 425] width 52 height 21
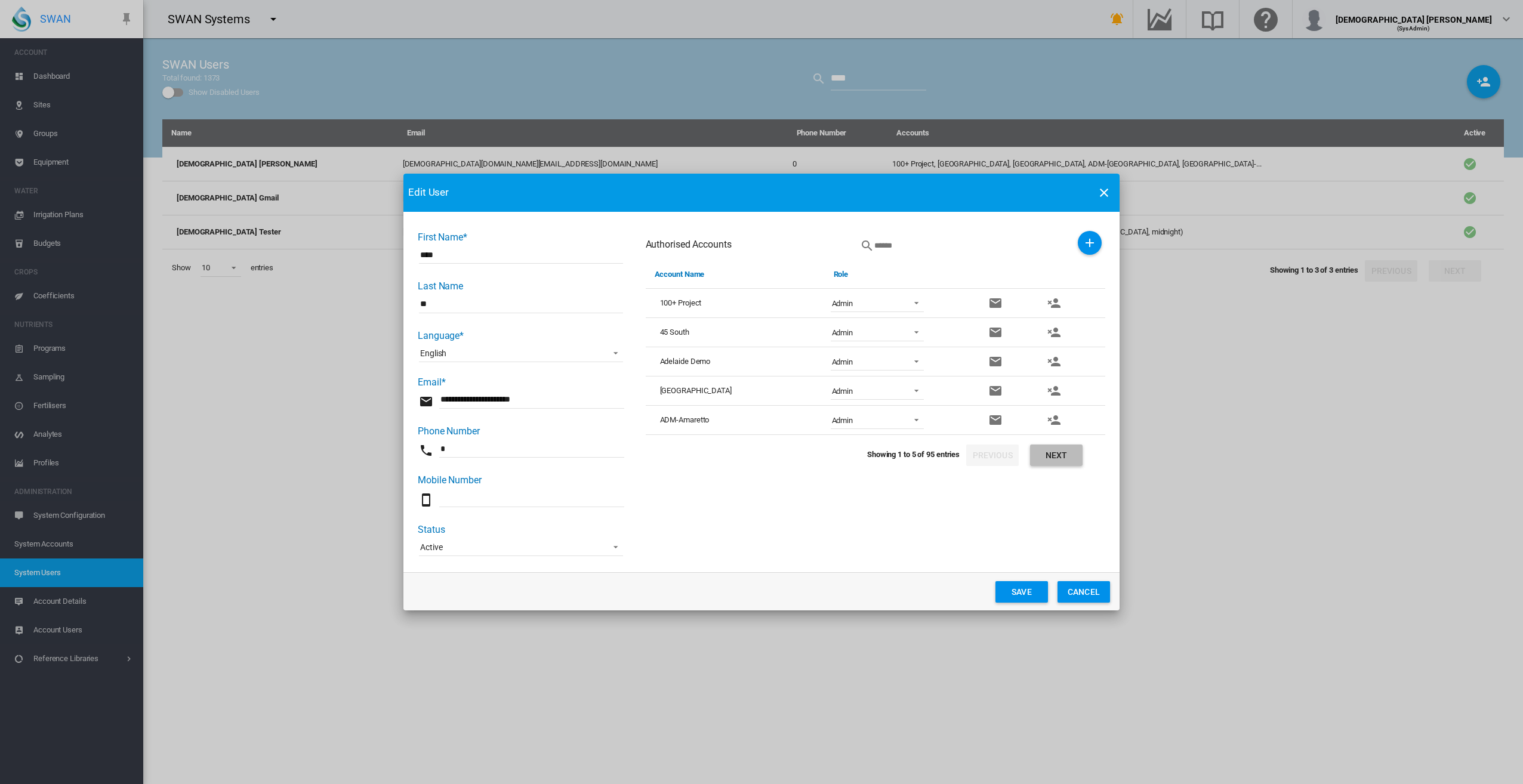
click at [1059, 455] on button "Next" at bounding box center [1056, 455] width 52 height 21
click at [1054, 423] on md-icon "icon-account-remove" at bounding box center [1054, 420] width 14 height 14
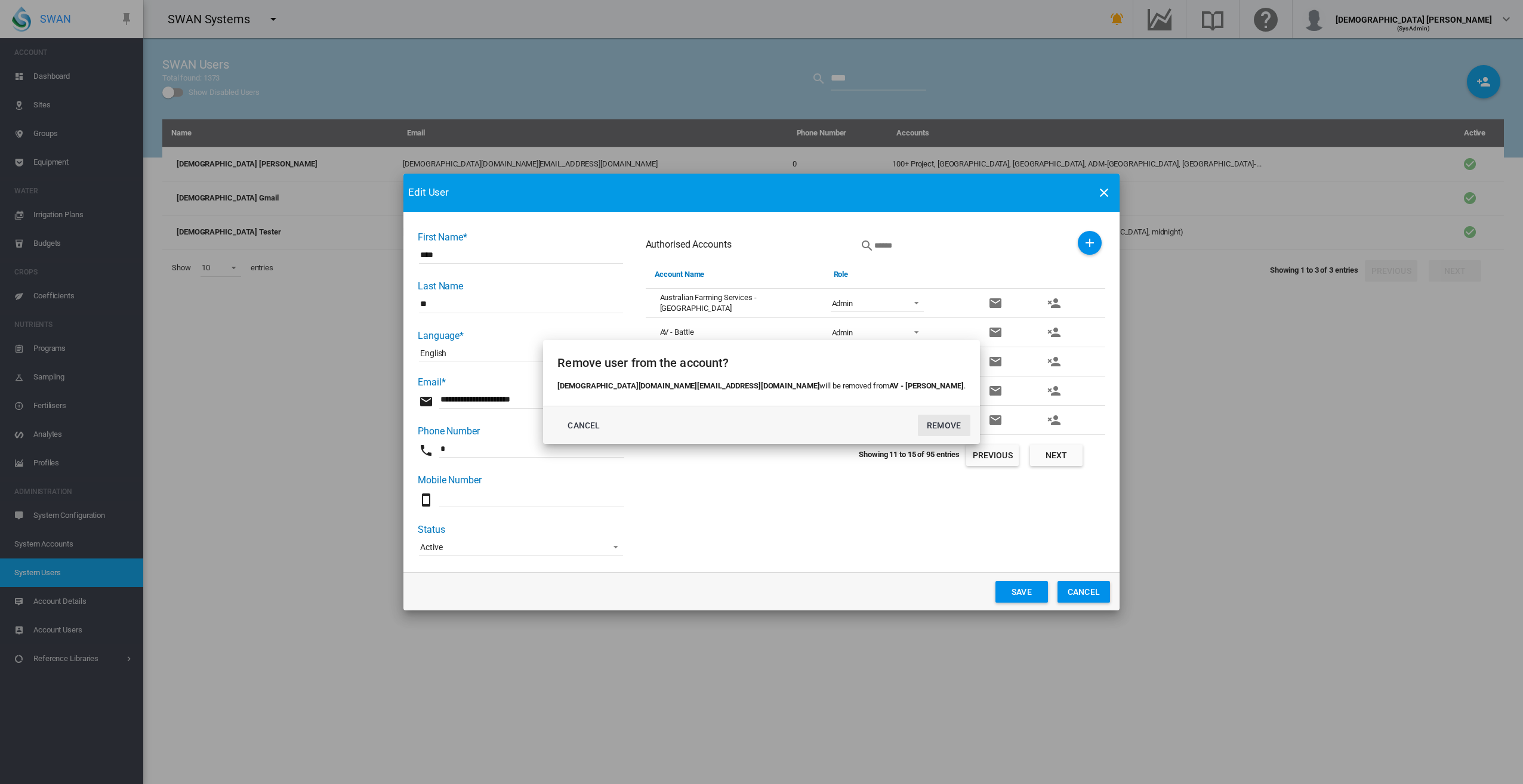
click at [918, 425] on button "REMOVE" at bounding box center [944, 425] width 52 height 21
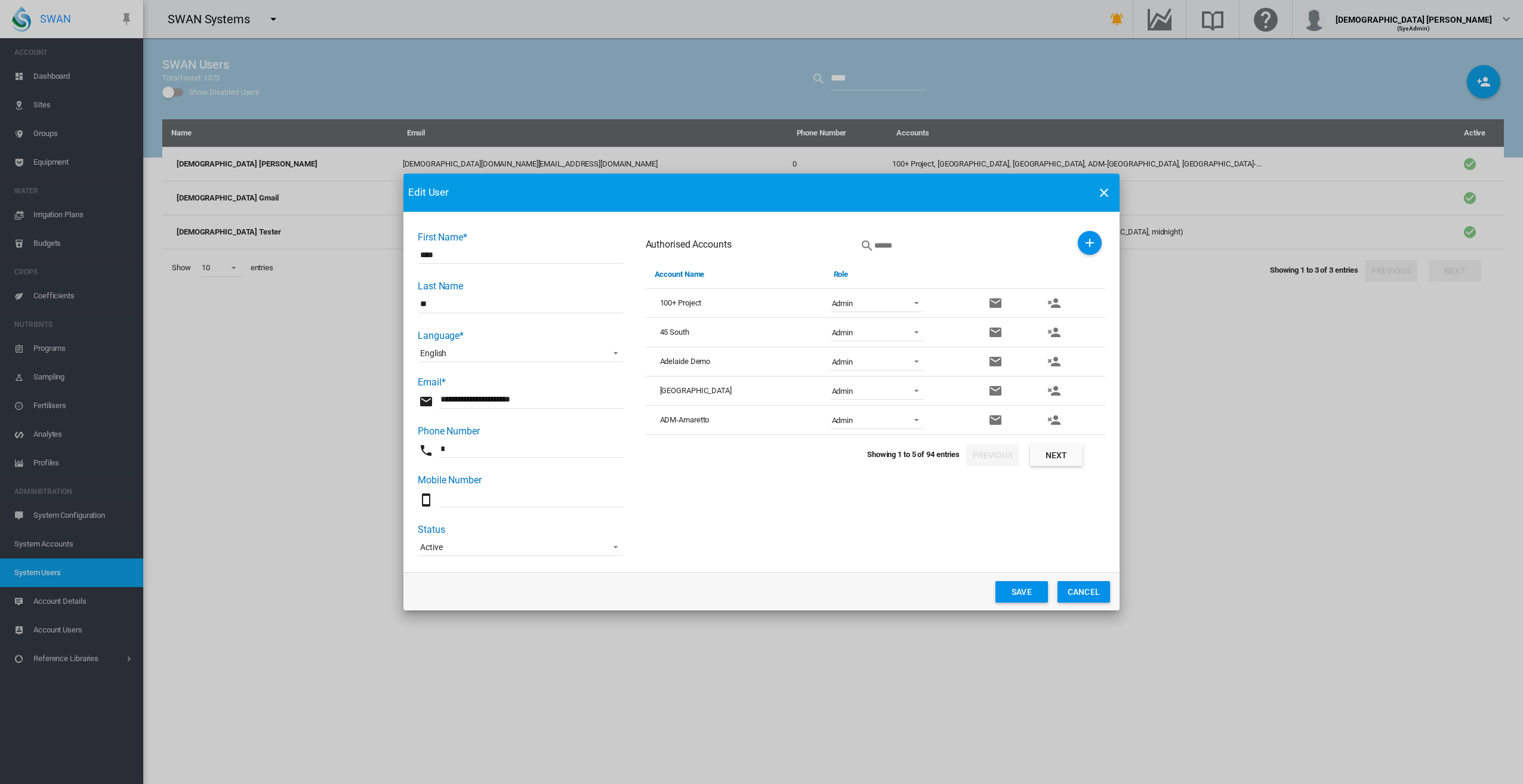
click at [1054, 457] on button "Next" at bounding box center [1056, 455] width 52 height 21
click at [1053, 424] on md-icon "icon-account-remove" at bounding box center [1054, 420] width 14 height 14
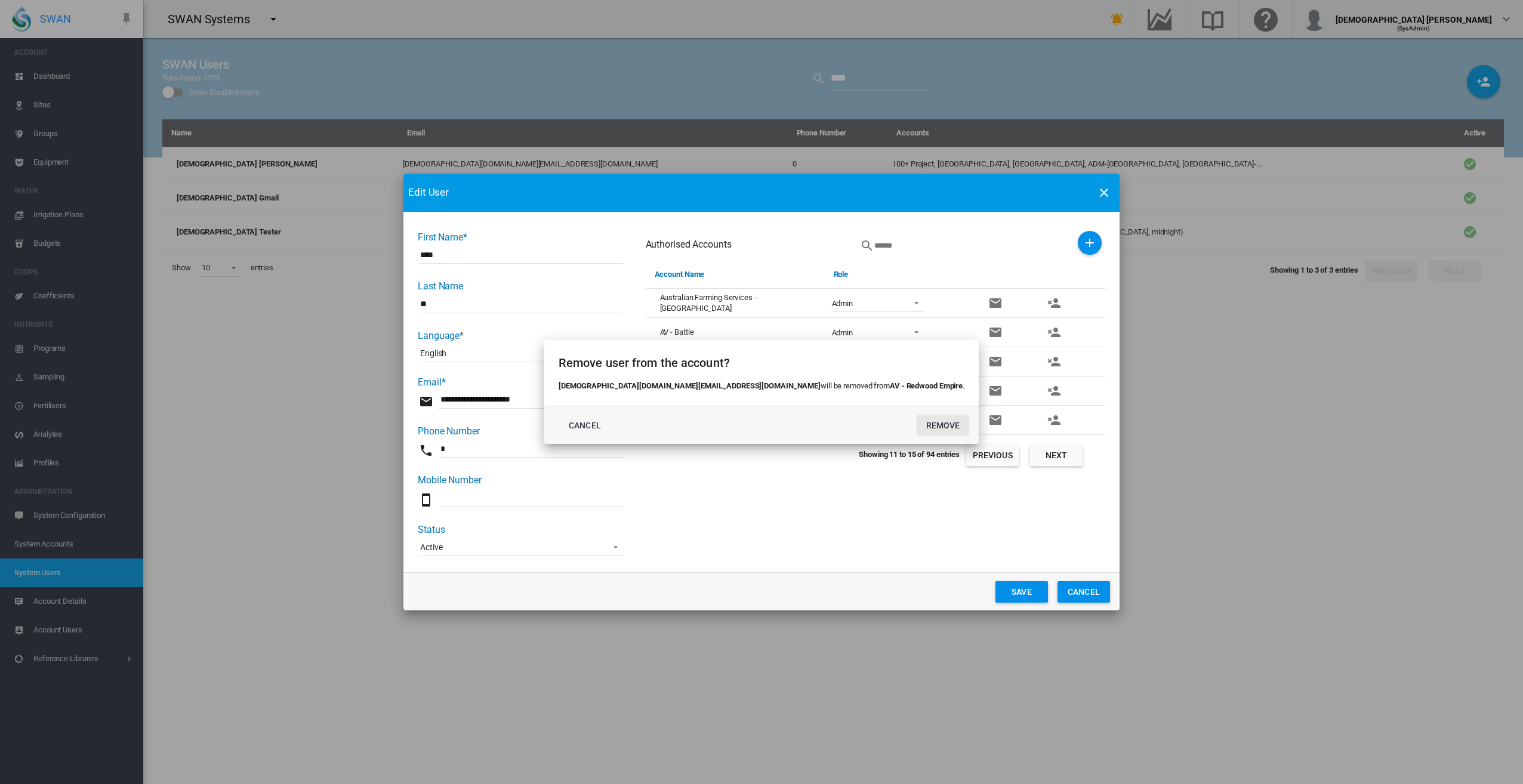
click at [916, 422] on button "REMOVE" at bounding box center [943, 425] width 52 height 21
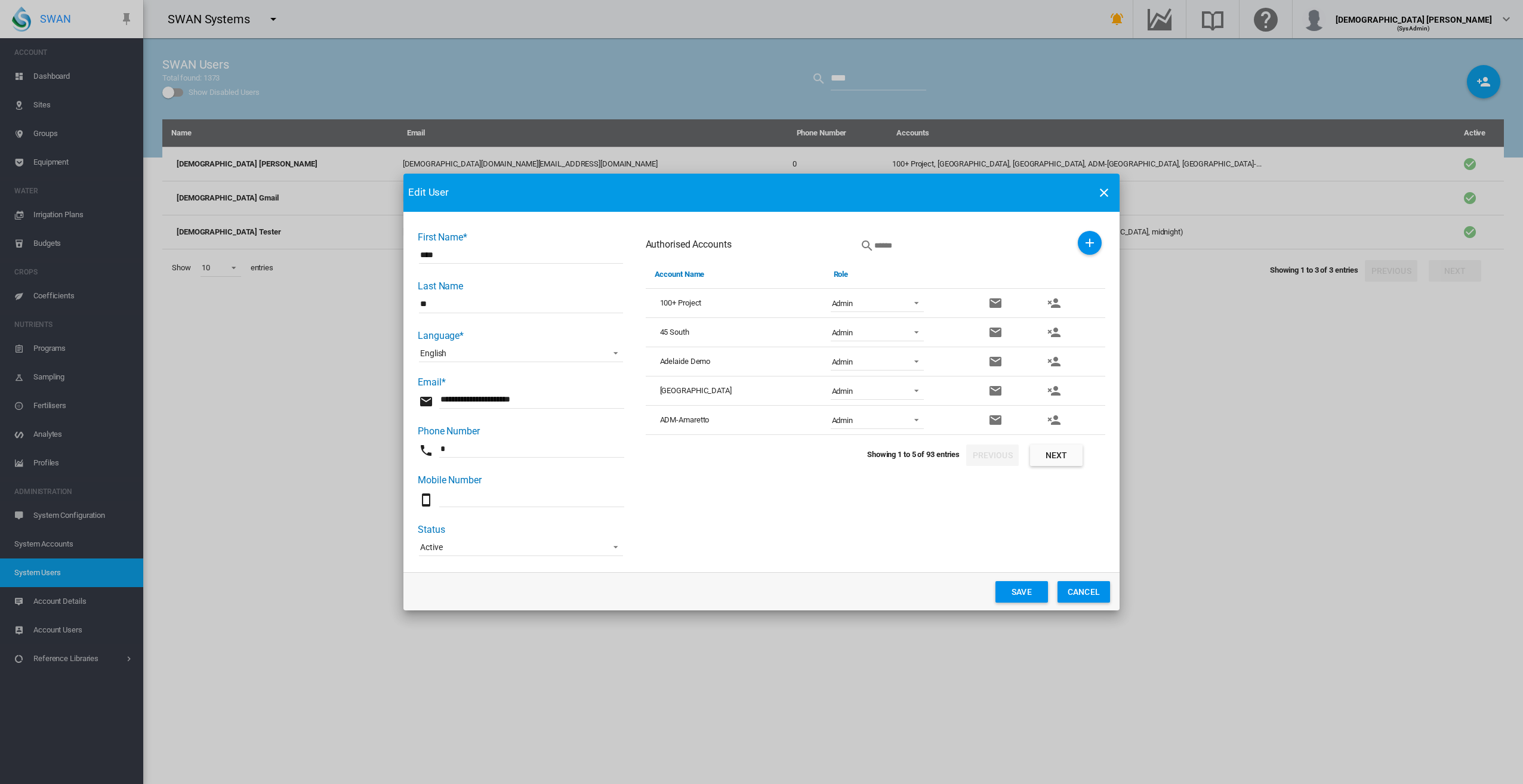
click at [1057, 455] on button "Next" at bounding box center [1056, 455] width 52 height 21
click at [1054, 420] on md-icon "icon-account-remove" at bounding box center [1054, 420] width 14 height 14
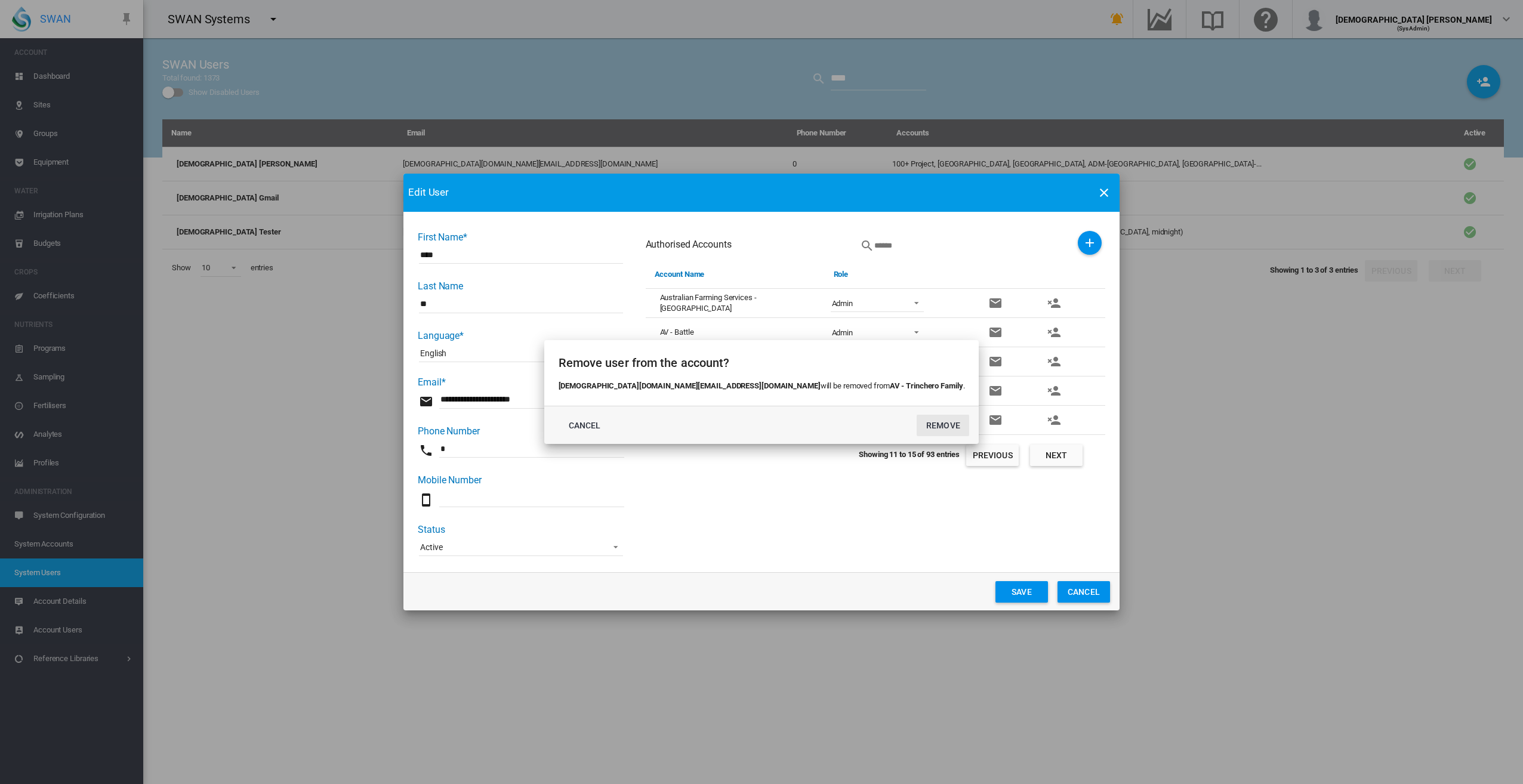
click at [916, 419] on button "REMOVE" at bounding box center [943, 425] width 52 height 21
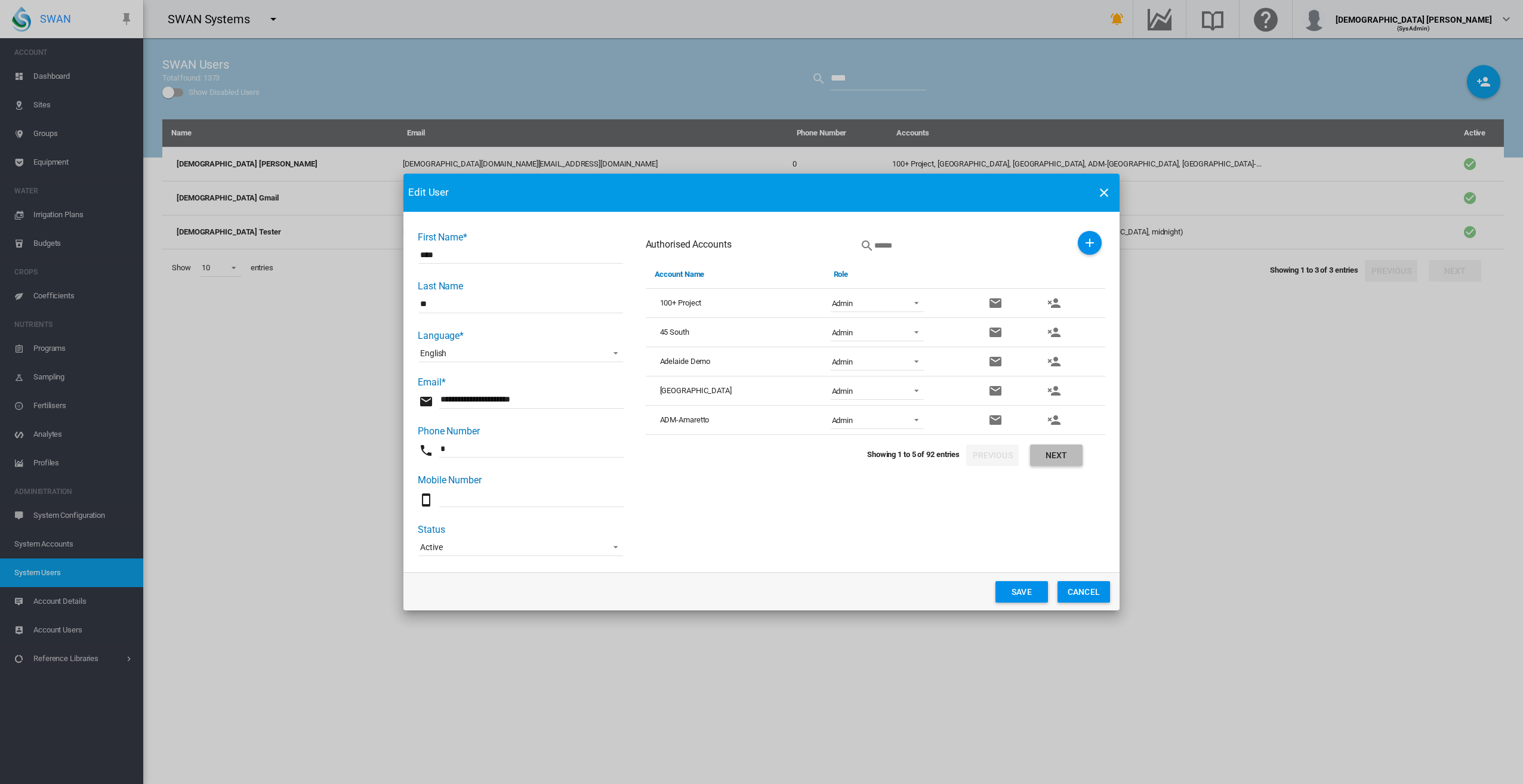
click at [1062, 458] on button "Next" at bounding box center [1056, 455] width 52 height 21
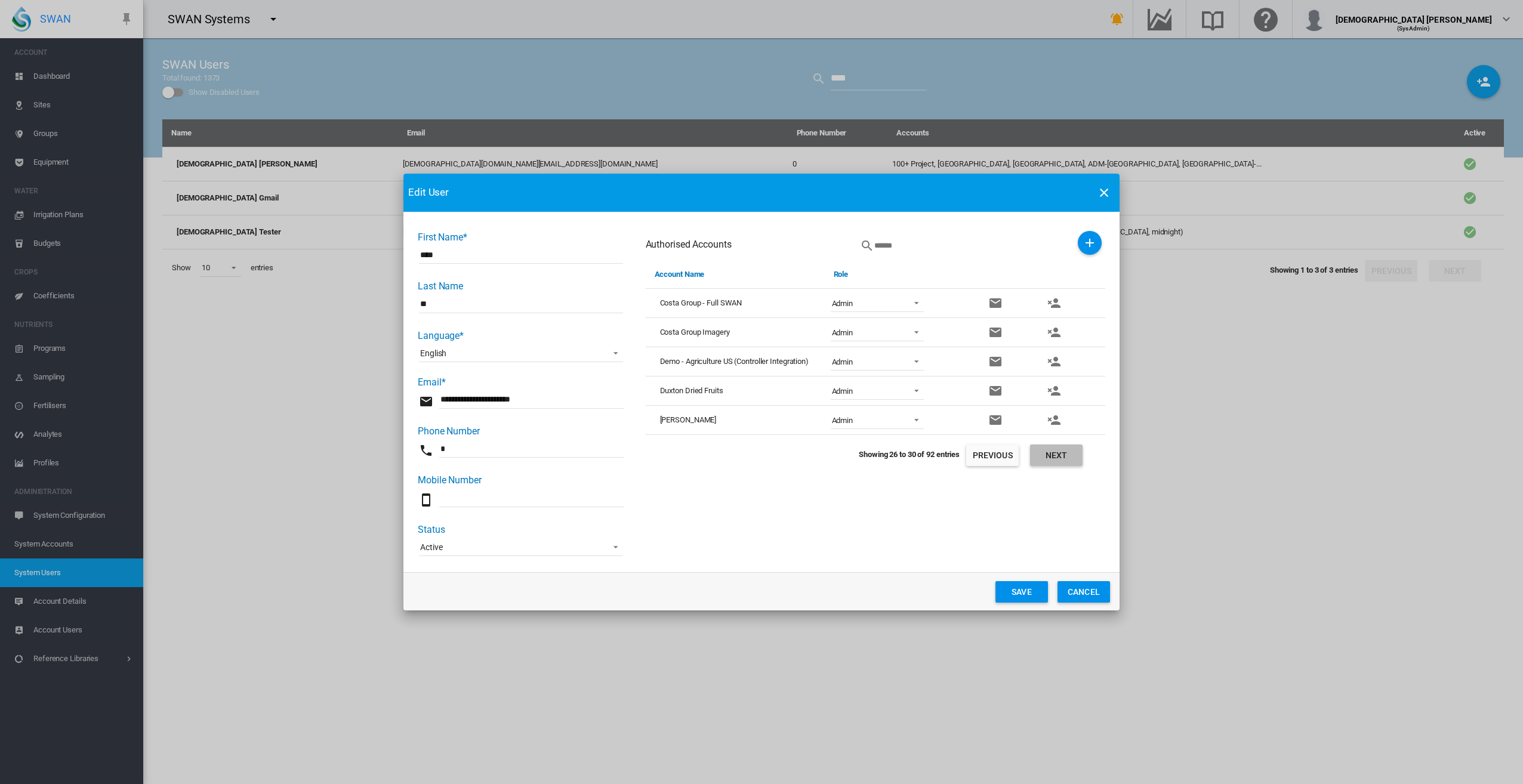
click at [1062, 458] on button "Next" at bounding box center [1056, 455] width 52 height 21
click at [1066, 455] on button "Next" at bounding box center [1056, 455] width 52 height 21
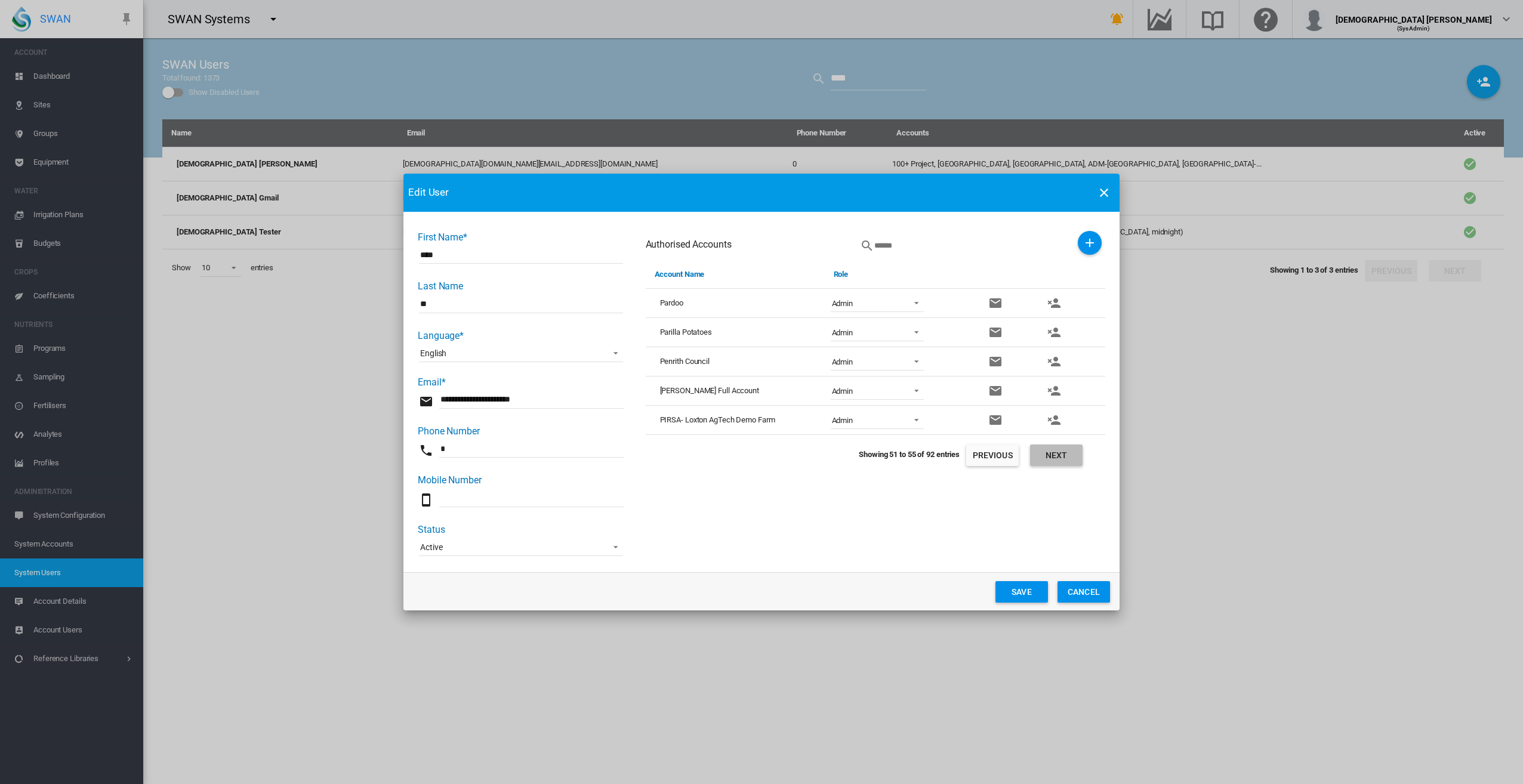
click at [1066, 455] on button "Next" at bounding box center [1056, 455] width 52 height 21
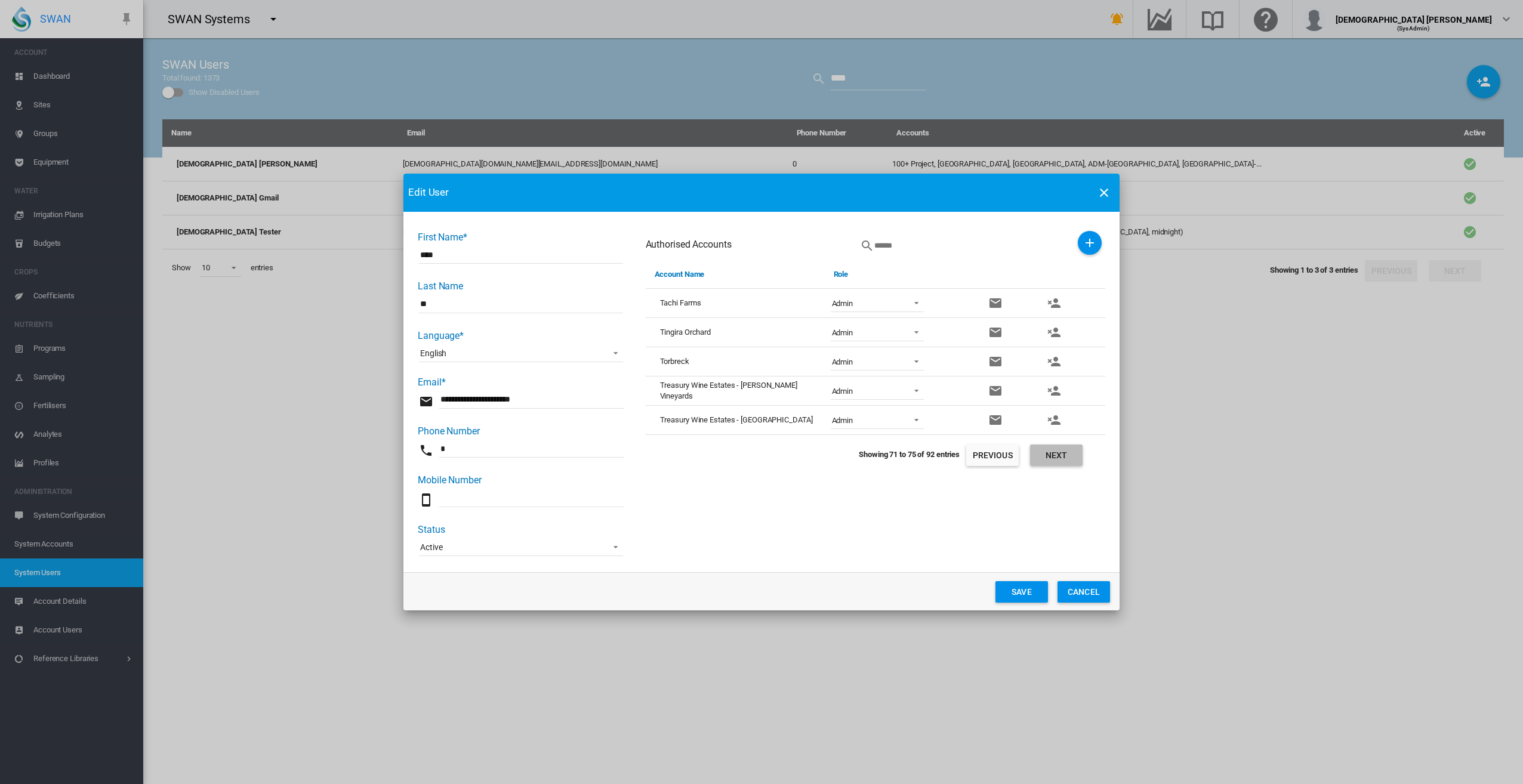
click at [1066, 455] on button "Next" at bounding box center [1056, 455] width 52 height 21
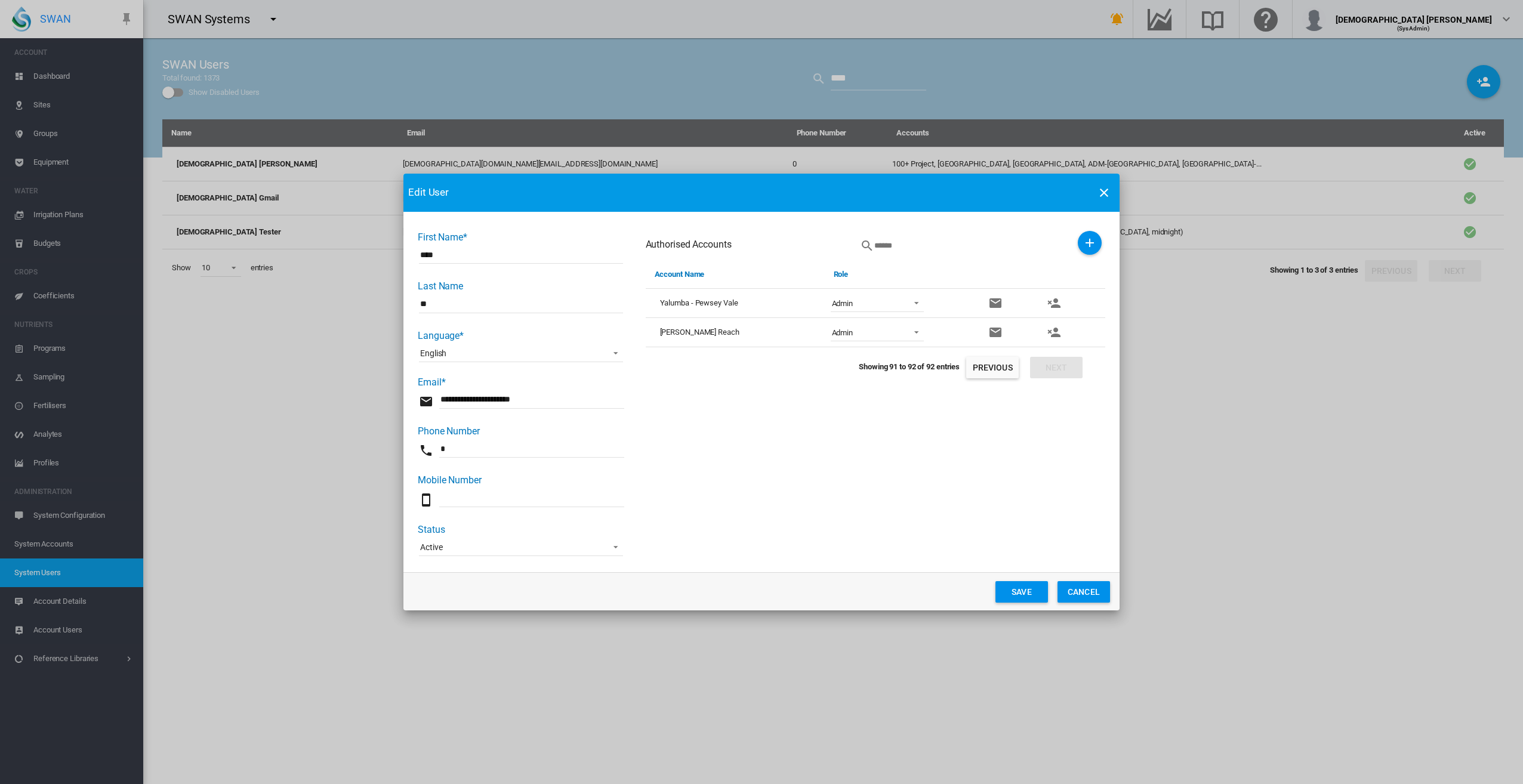
click at [1066, 455] on div "Authorised Accounts Account Name Role [GEOGRAPHIC_DATA] - [GEOGRAPHIC_DATA]" at bounding box center [876, 394] width 460 height 327
click at [1086, 246] on md-icon "icon-plus" at bounding box center [1090, 243] width 14 height 14
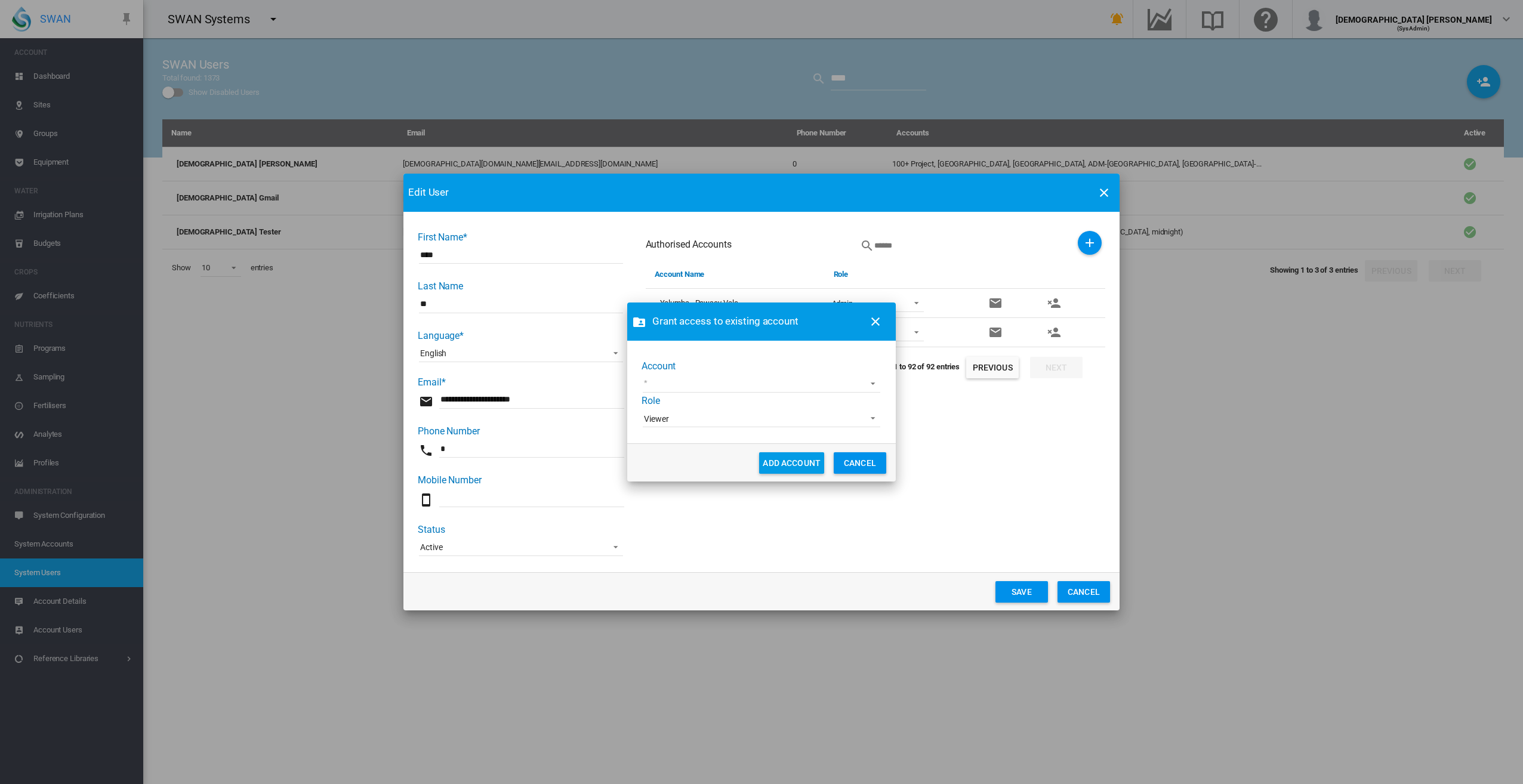
click at [803, 384] on md-select "AgLogic Burlington Farming AgriLand Farming [PERSON_NAME] Demo Alterra Carpente…" at bounding box center [762, 384] width 238 height 18
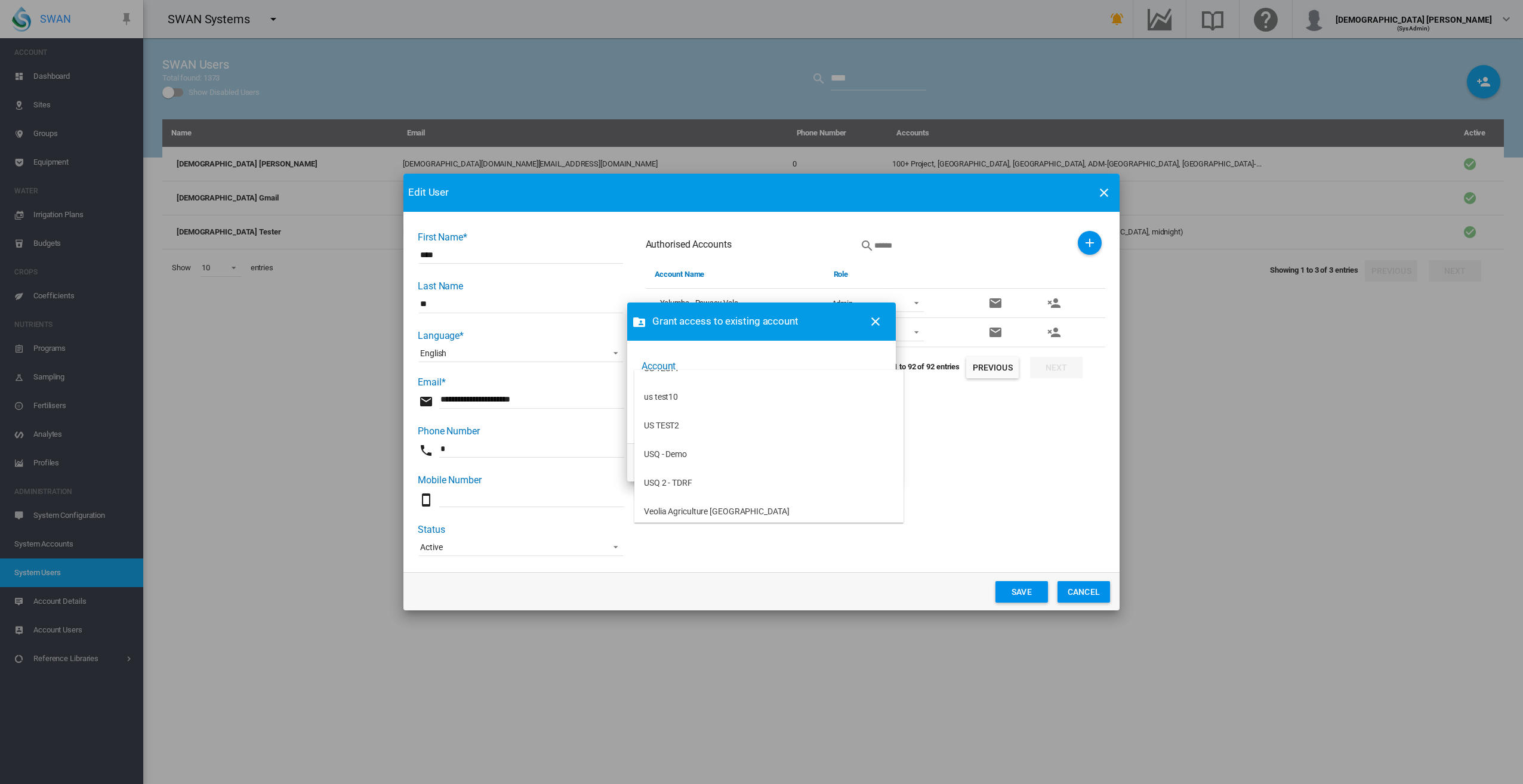
scroll to position [3932, 0]
click at [836, 406] on md-option "US TEST1" at bounding box center [769, 406] width 270 height 29
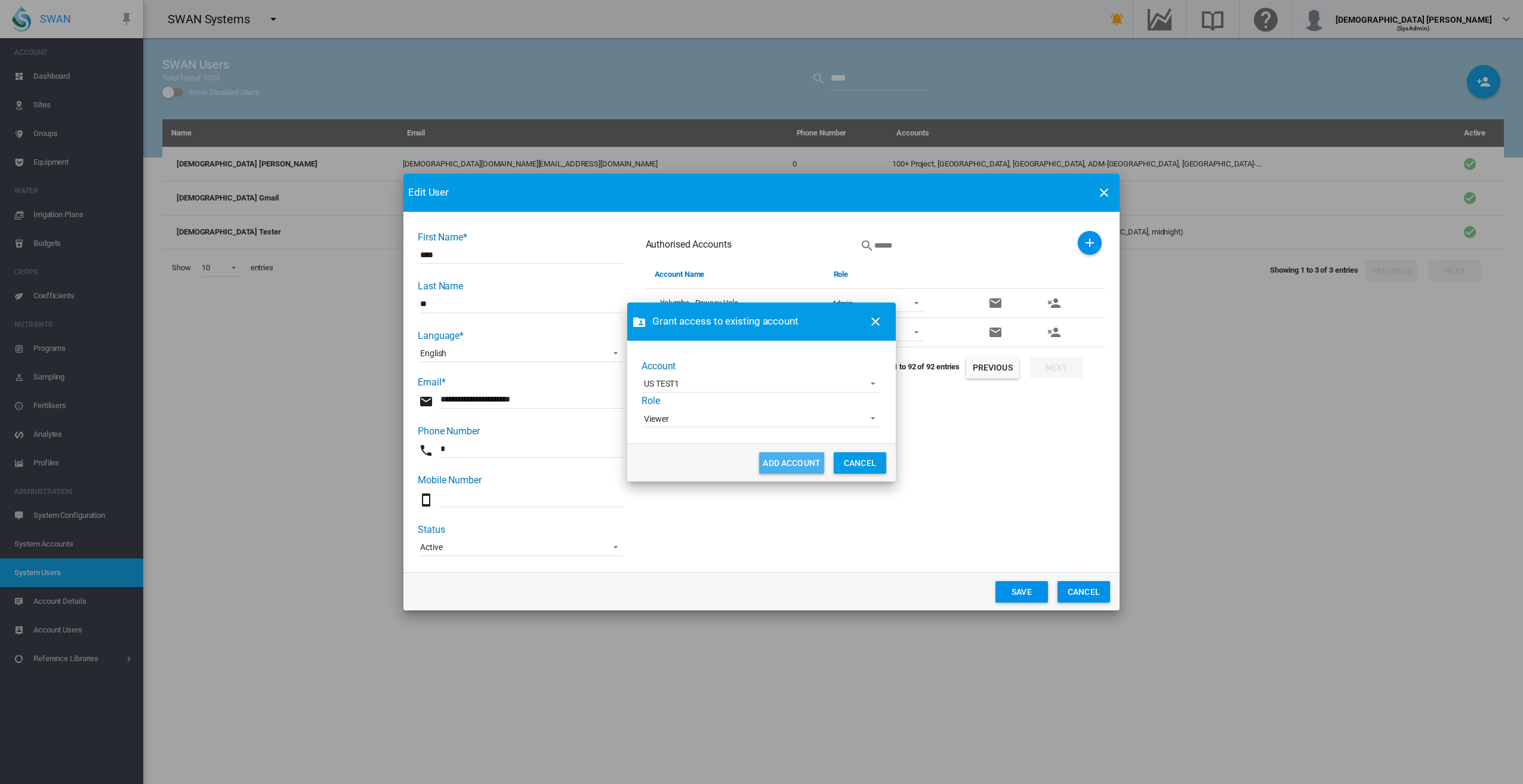
click at [784, 458] on button "ADD ACCOUNT" at bounding box center [792, 463] width 65 height 21
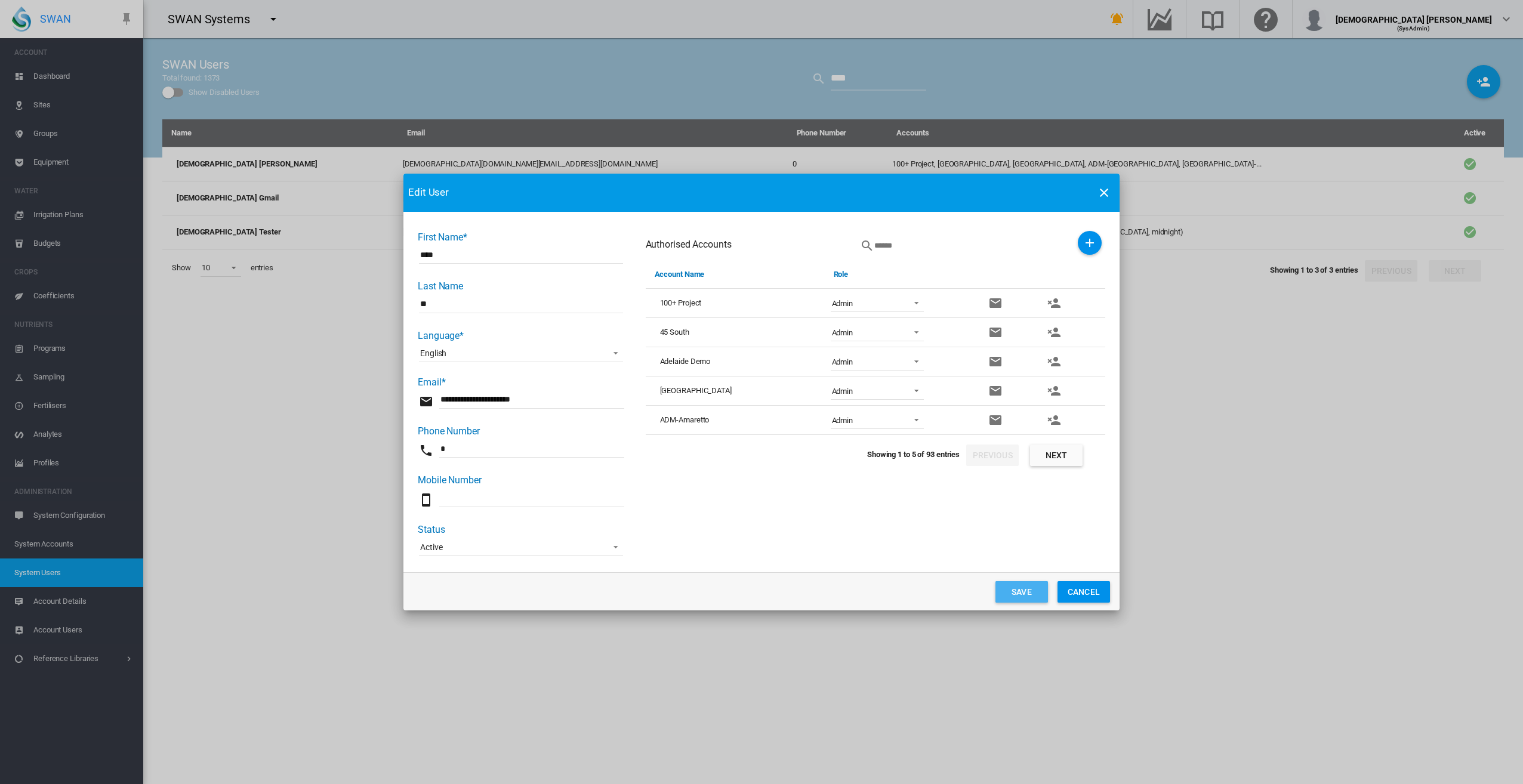
click at [1010, 592] on button "Save" at bounding box center [1022, 591] width 52 height 21
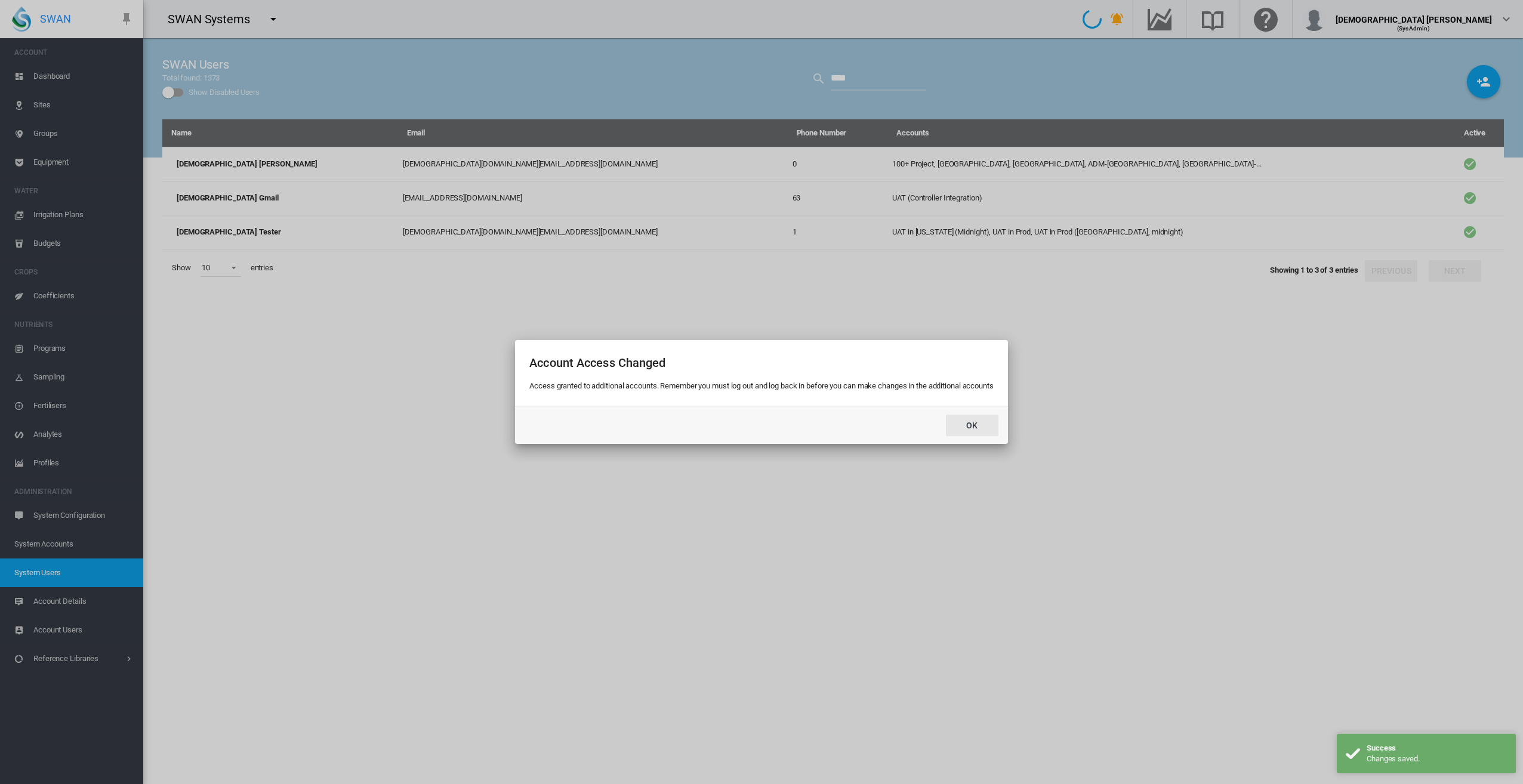
click at [968, 429] on button "Ok" at bounding box center [972, 425] width 52 height 21
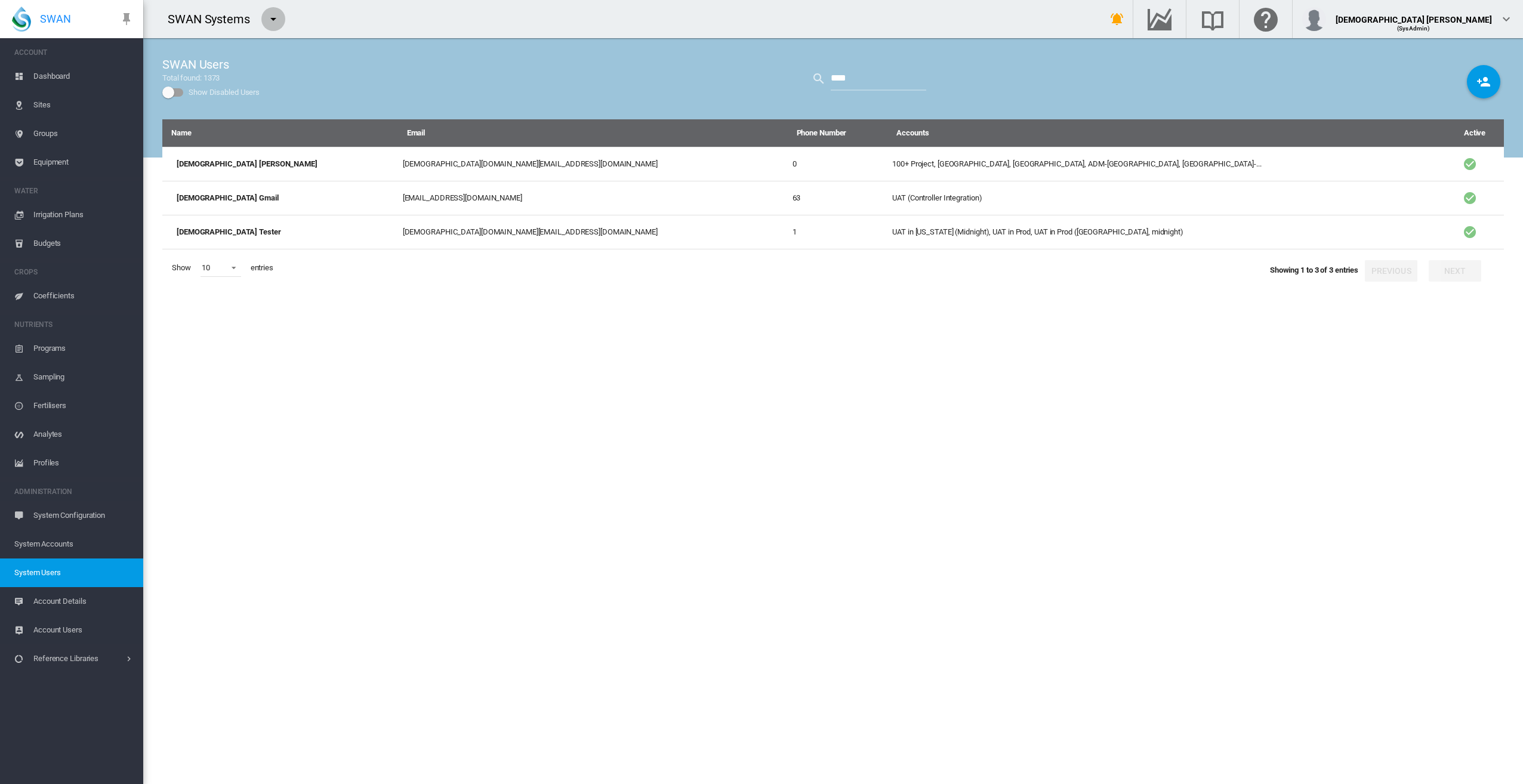
click at [276, 20] on md-icon "icon-menu-down" at bounding box center [274, 19] width 14 height 14
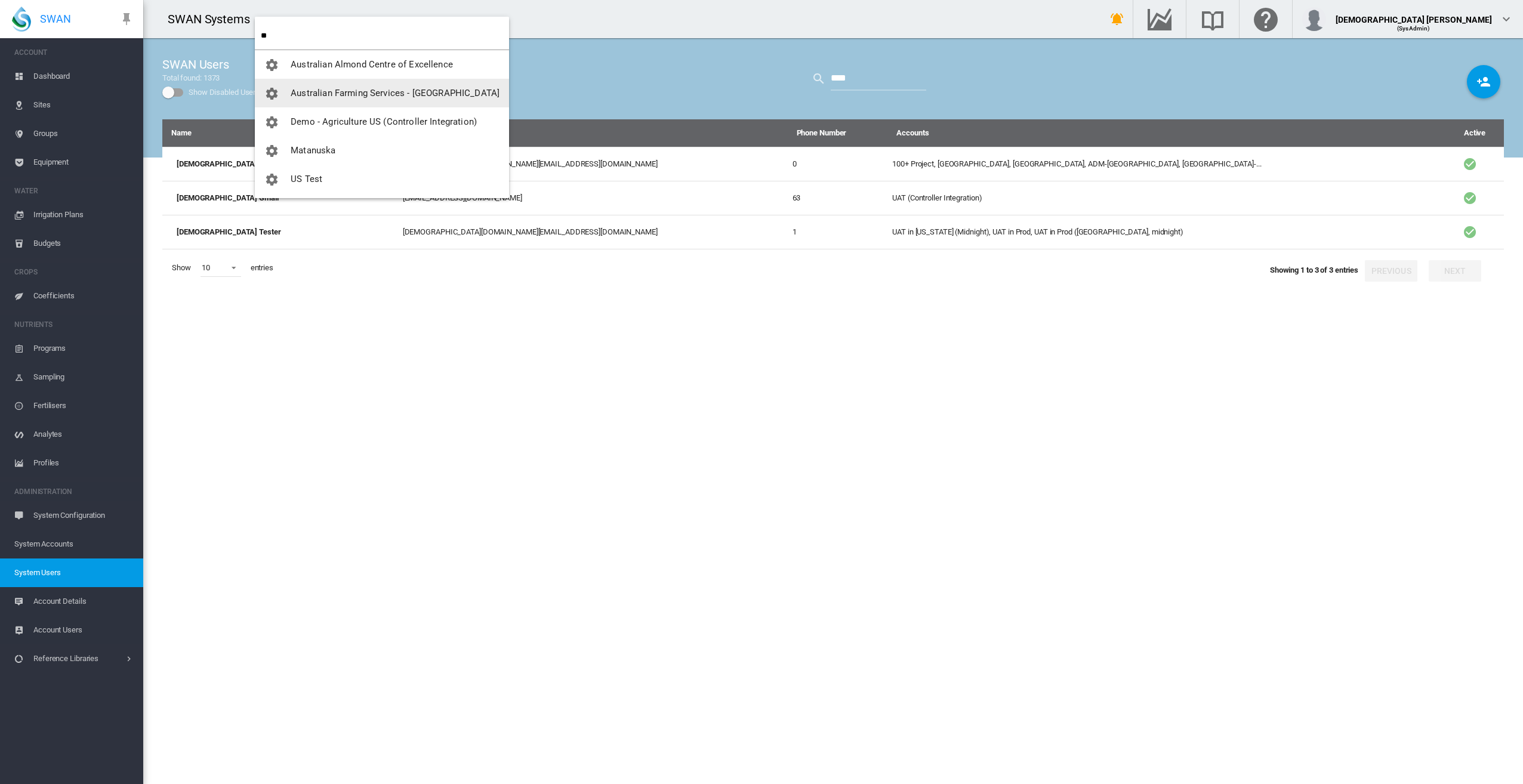
type input "**"
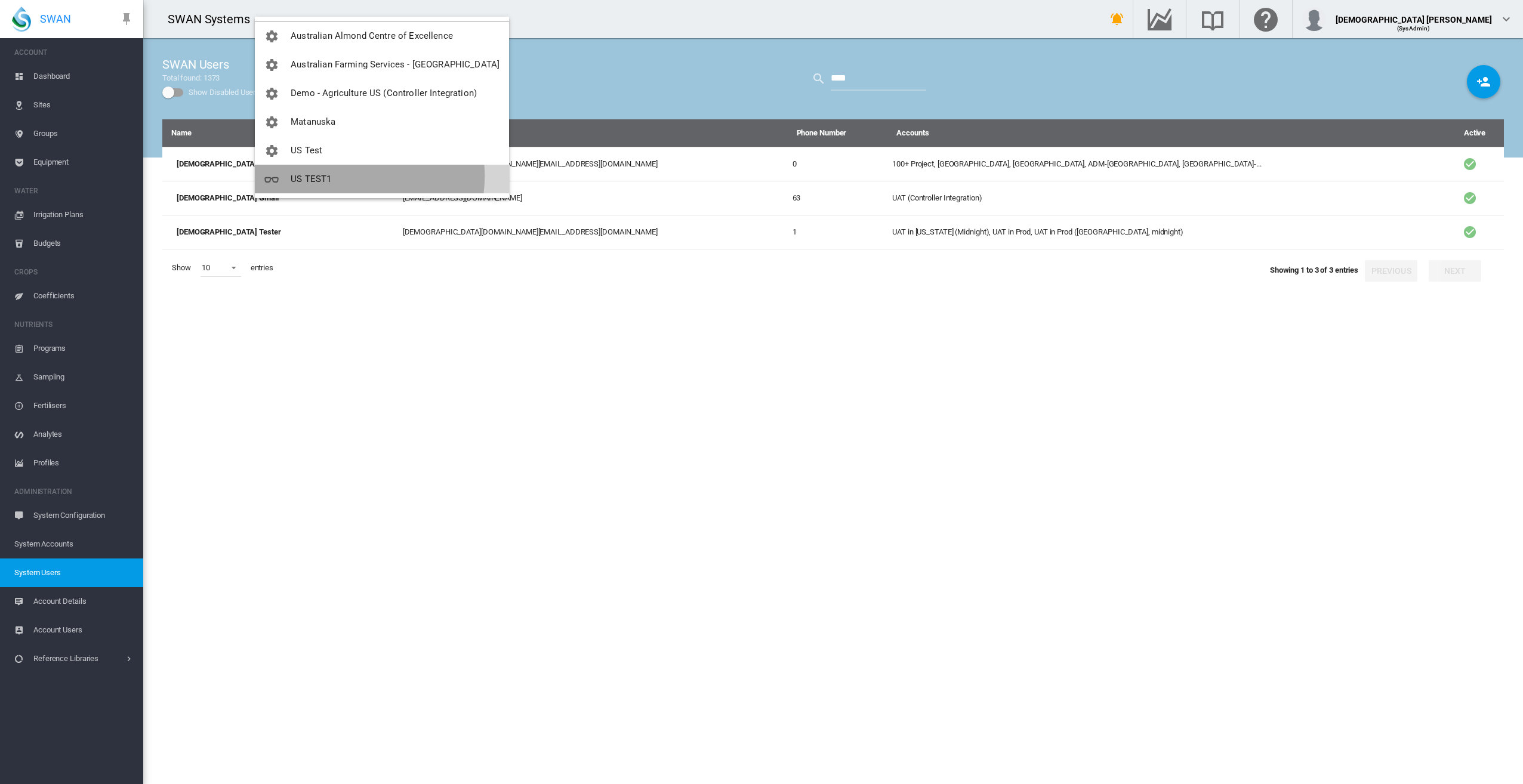
click at [340, 175] on button "US TEST1" at bounding box center [381, 179] width 254 height 29
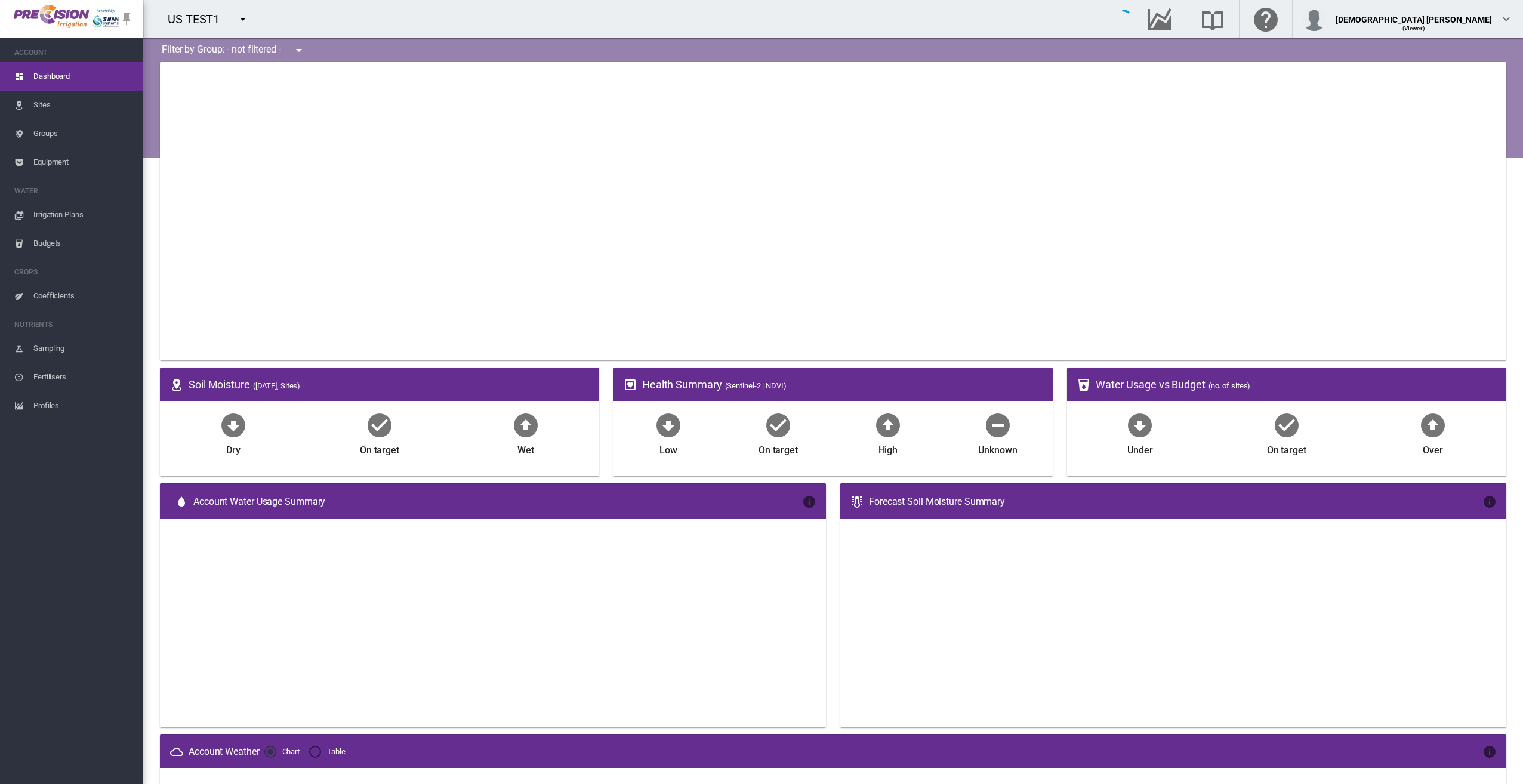
type input "**********"
